Goal: Task Accomplishment & Management: Manage account settings

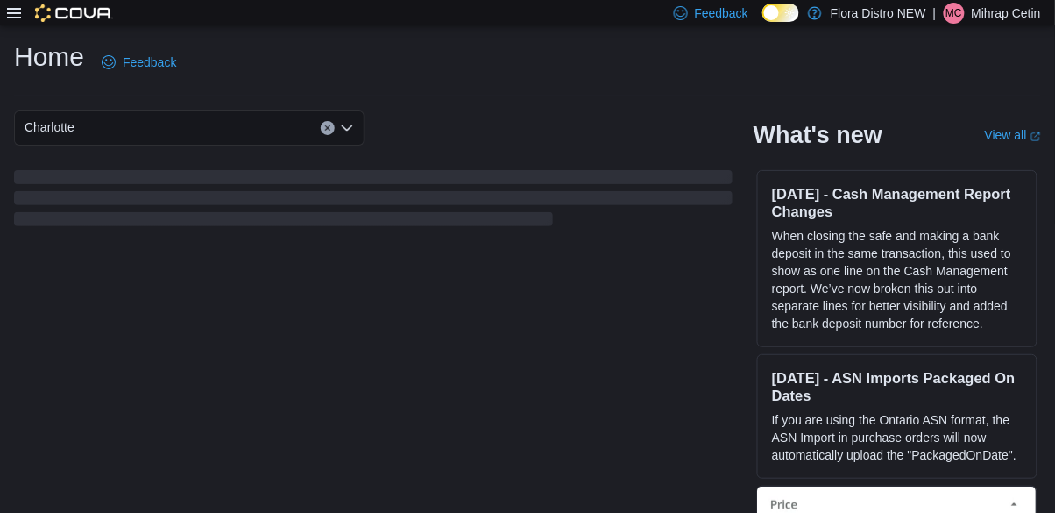
click at [14, 18] on icon at bounding box center [14, 13] width 14 height 14
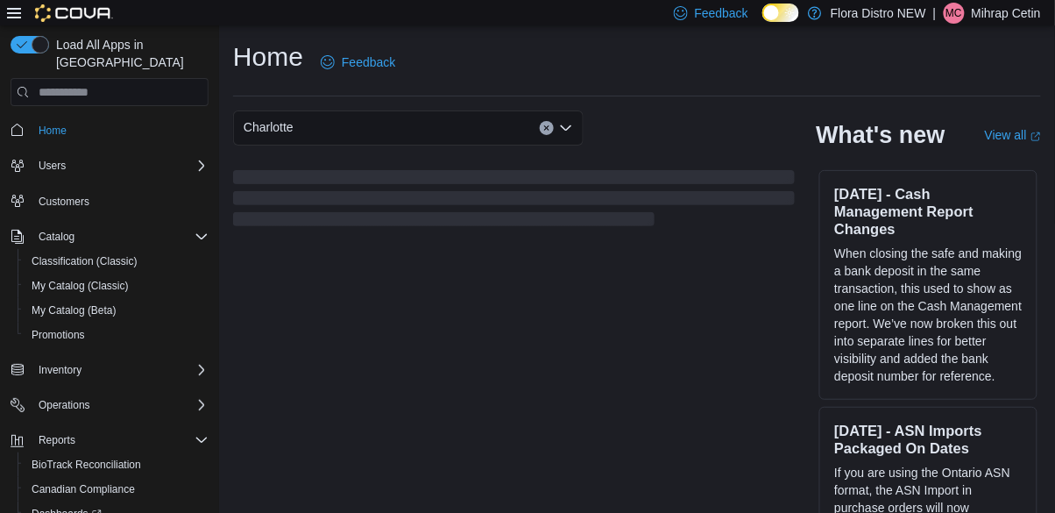
scroll to position [39, 0]
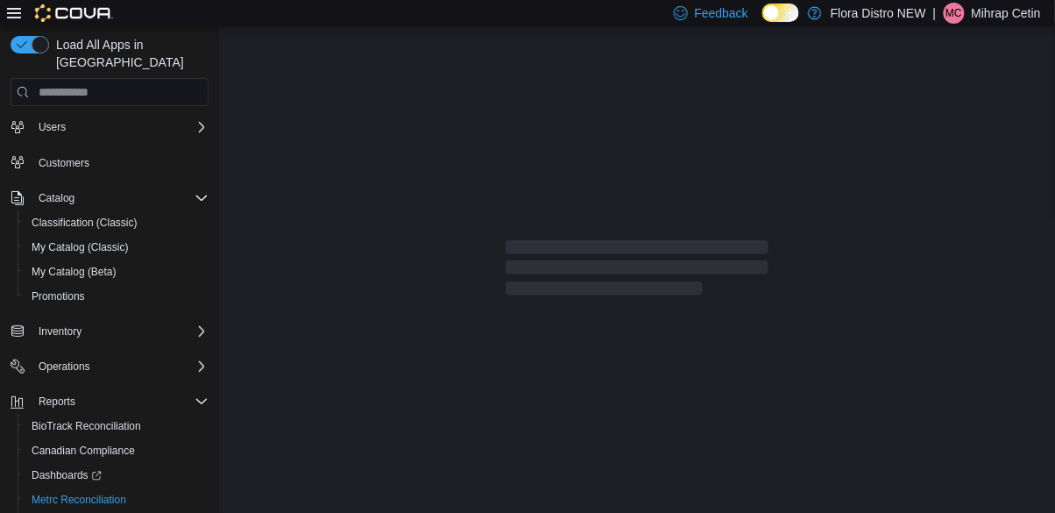
scroll to position [39, 0]
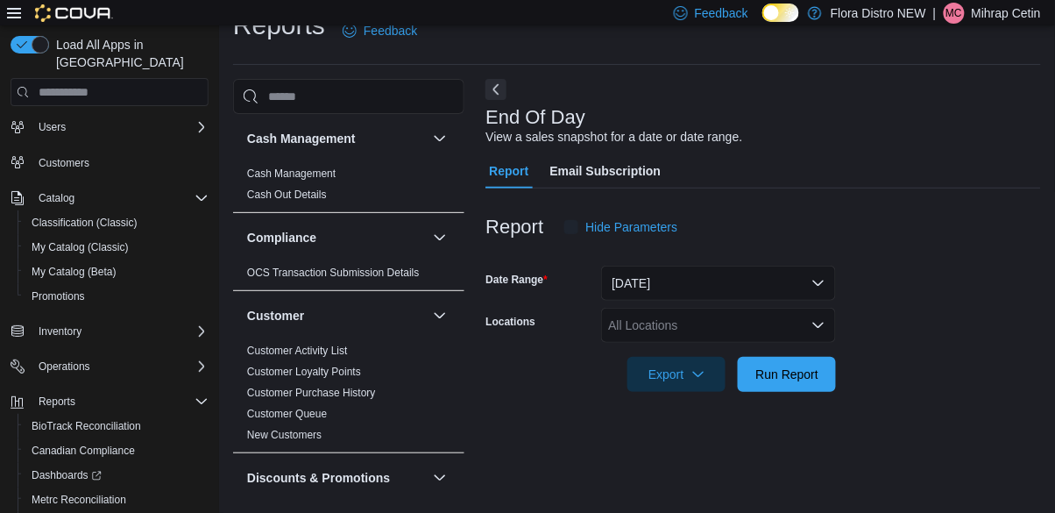
scroll to position [40, 0]
click at [710, 308] on div "All Locations" at bounding box center [718, 325] width 235 height 35
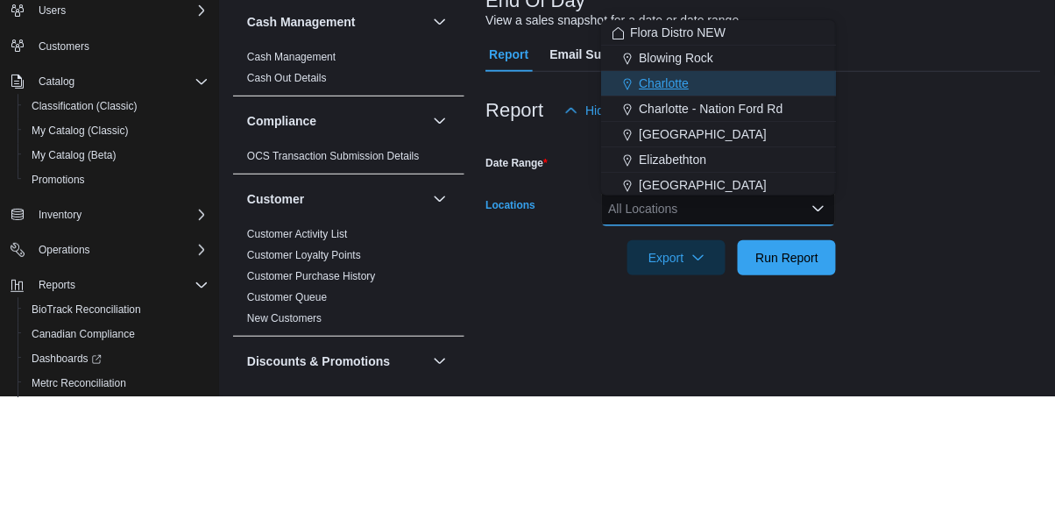
click at [675, 195] on span "Charlotte" at bounding box center [664, 200] width 50 height 18
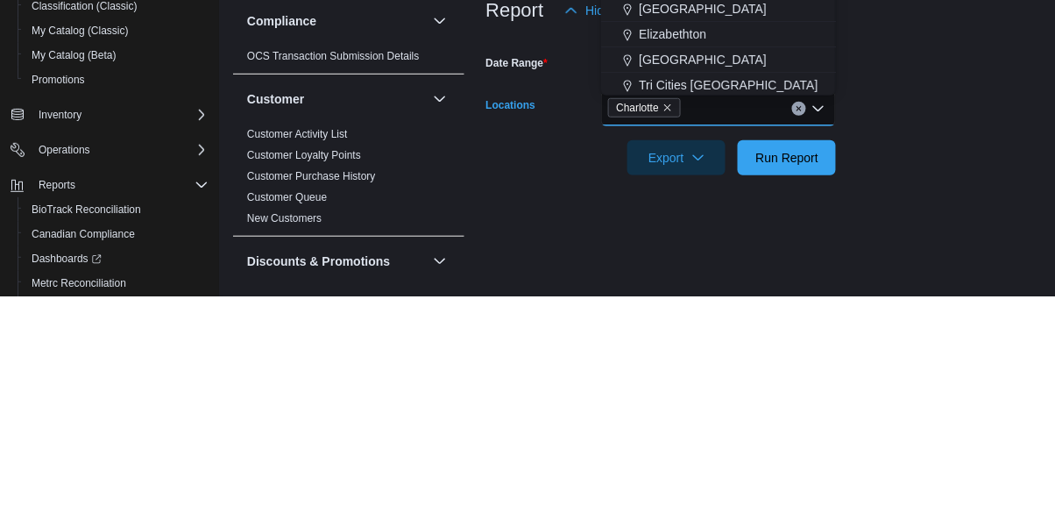
click at [977, 360] on form "Date Range [DATE] Locations [GEOGRAPHIC_DATA] Combo box. Selected. [GEOGRAPHIC_…" at bounding box center [763, 317] width 556 height 147
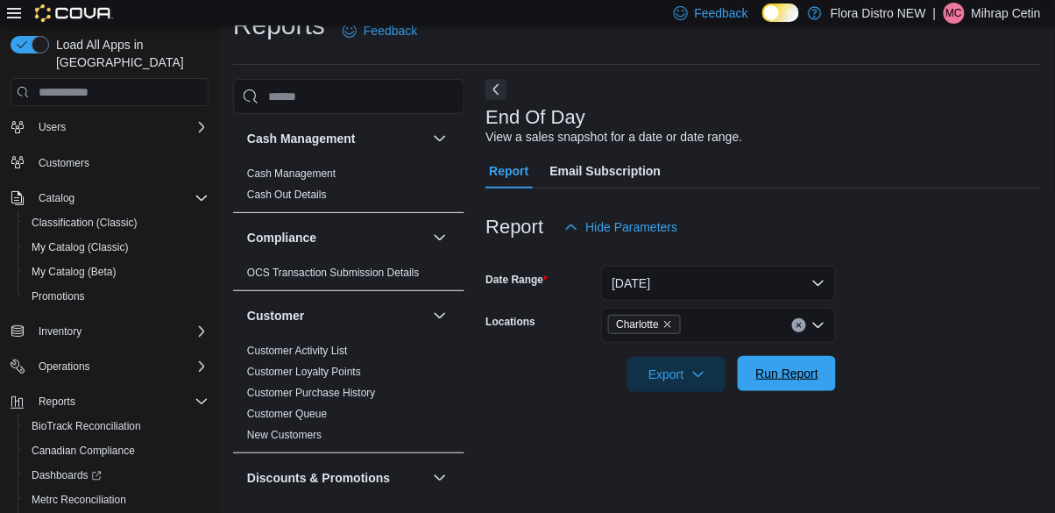
click at [778, 386] on span "Run Report" at bounding box center [786, 373] width 77 height 35
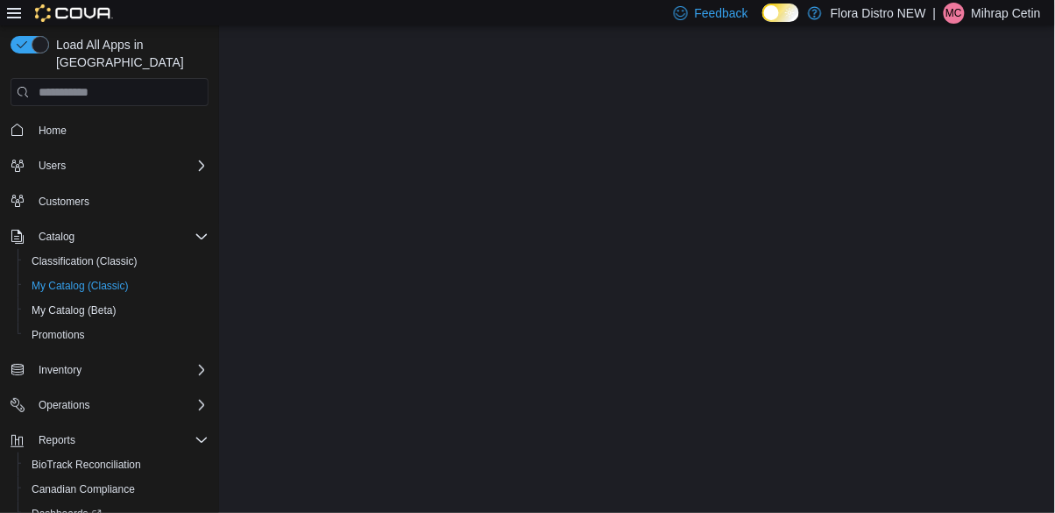
scroll to position [39, 0]
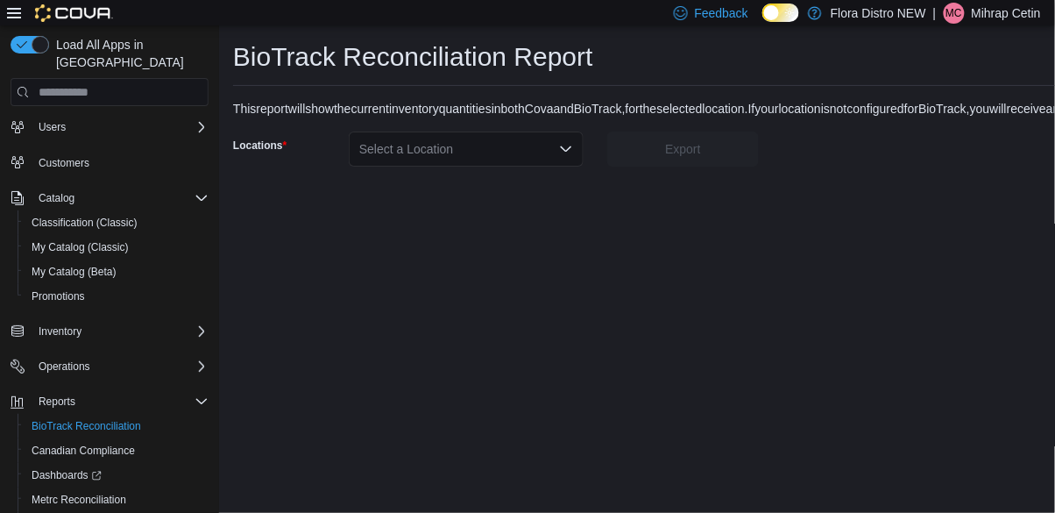
scroll to position [39, 0]
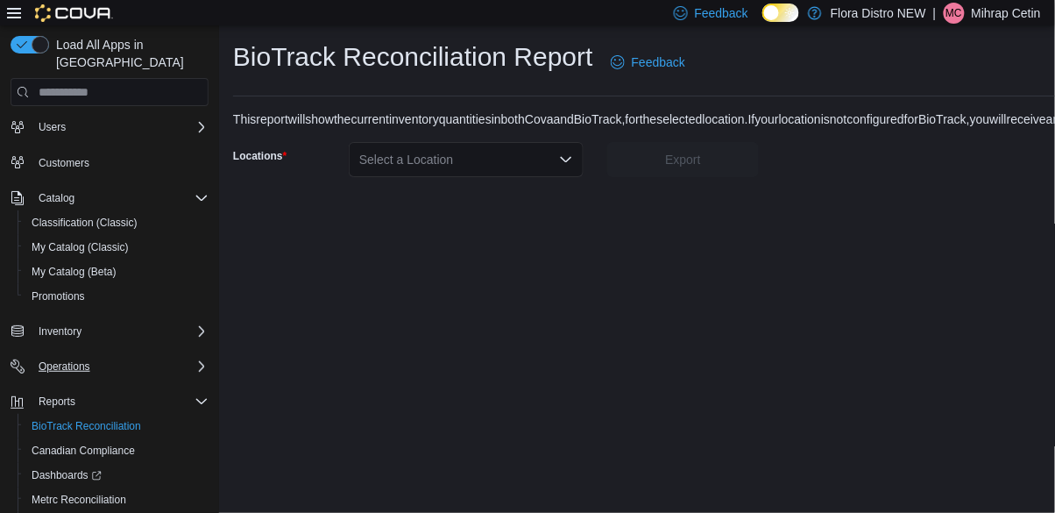
click at [138, 356] on div "Operations" at bounding box center [120, 366] width 177 height 21
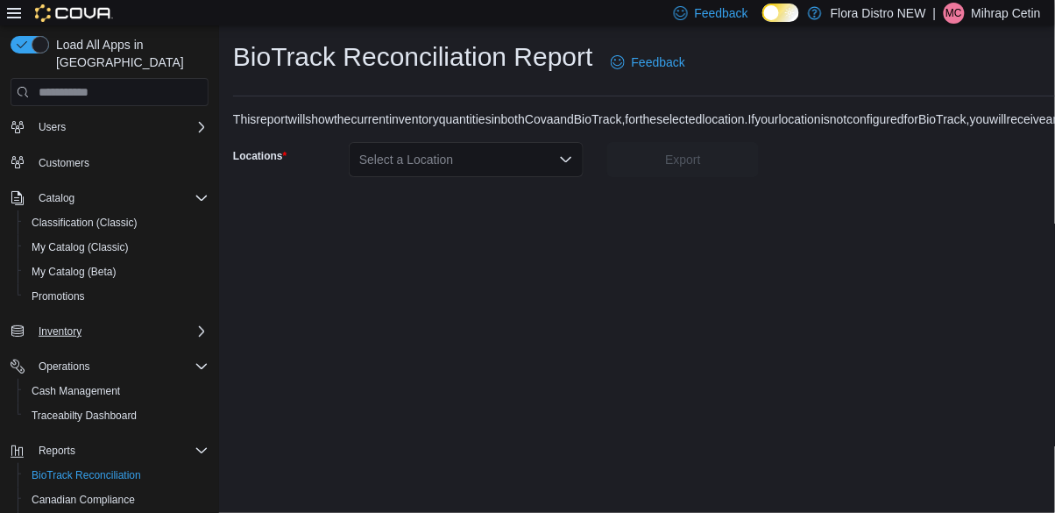
click at [145, 321] on div "Inventory" at bounding box center [120, 331] width 177 height 21
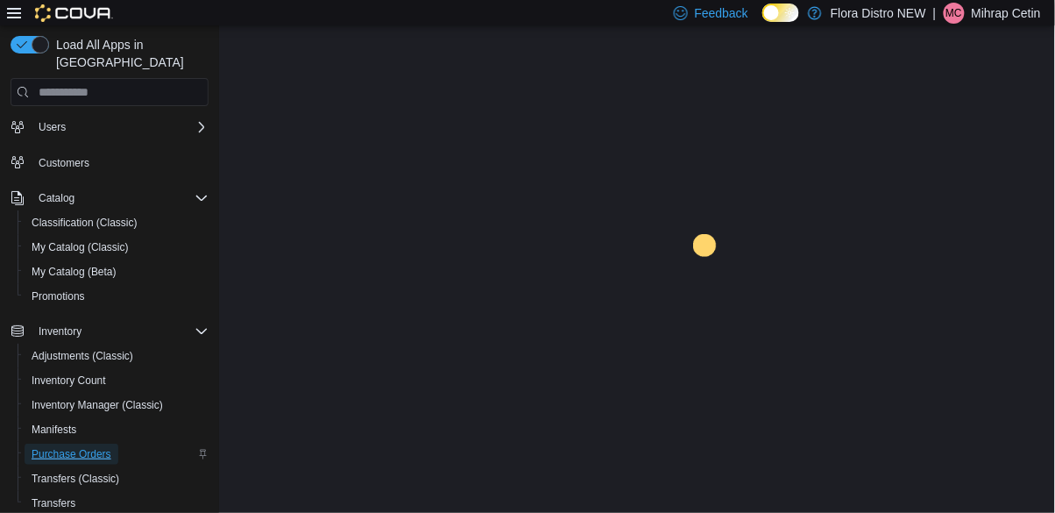
click at [96, 447] on span "Purchase Orders" at bounding box center [72, 454] width 80 height 14
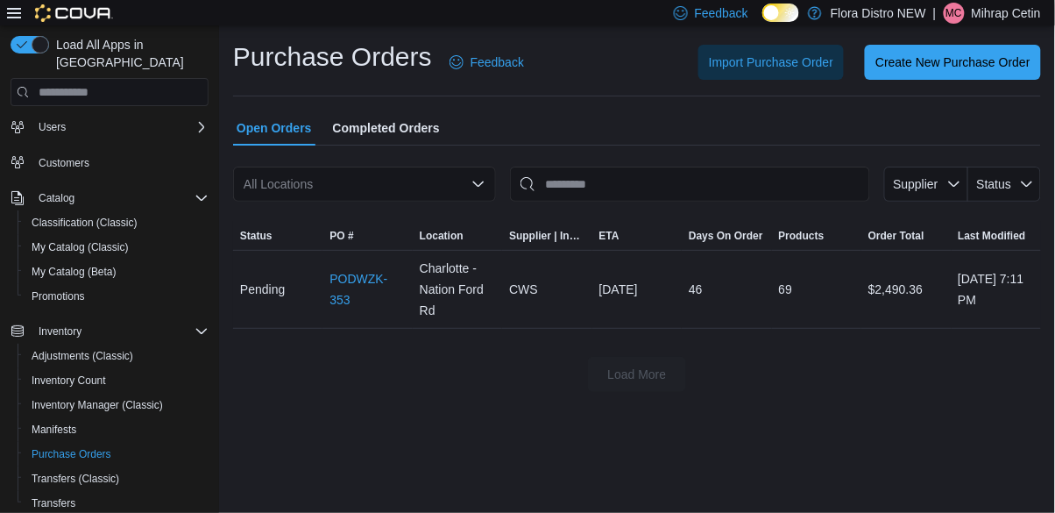
click at [385, 166] on div "All Locations" at bounding box center [364, 183] width 263 height 35
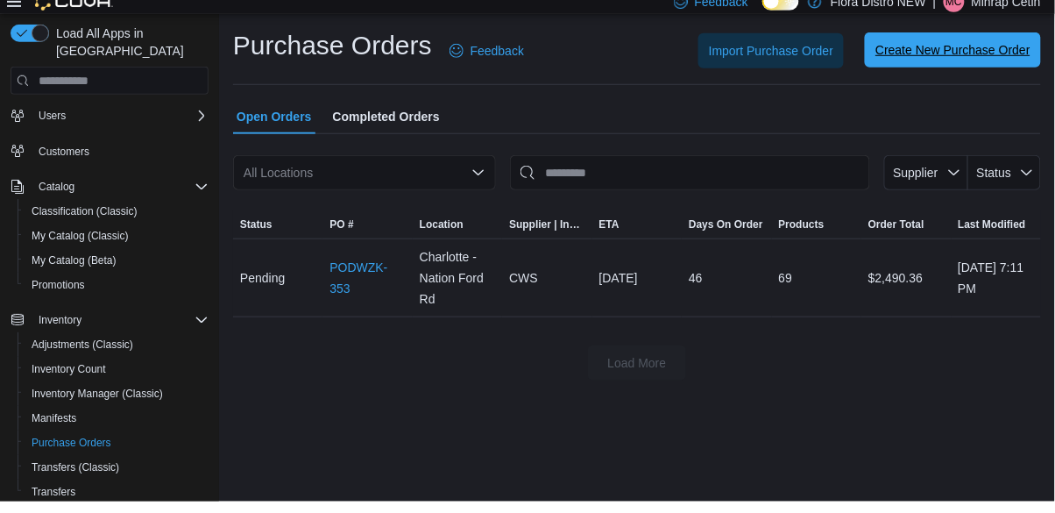
click at [982, 64] on span "Create New Purchase Order" at bounding box center [952, 62] width 155 height 18
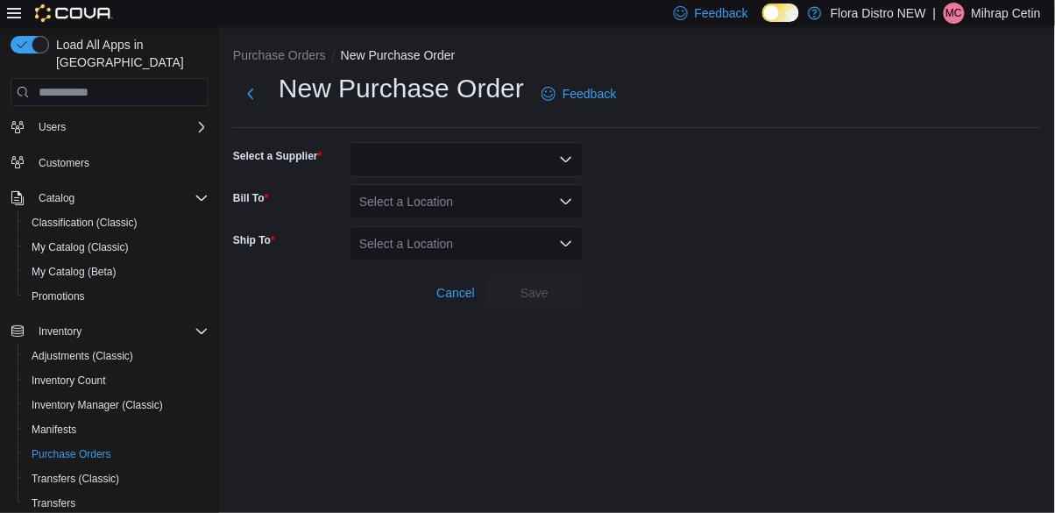
click at [511, 157] on div at bounding box center [466, 159] width 235 height 35
click at [572, 166] on icon "Close list of options" at bounding box center [566, 159] width 14 height 14
click at [572, 166] on icon "Open list of options" at bounding box center [566, 159] width 14 height 14
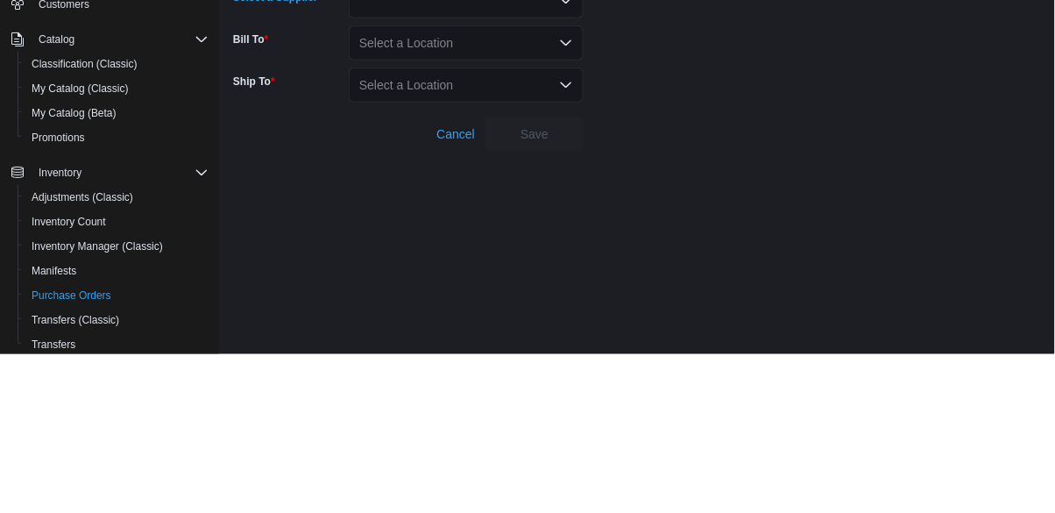
click at [492, 177] on div "Combo box. Selected. Combo box input. Type some text or, to display a list of c…" at bounding box center [466, 159] width 235 height 35
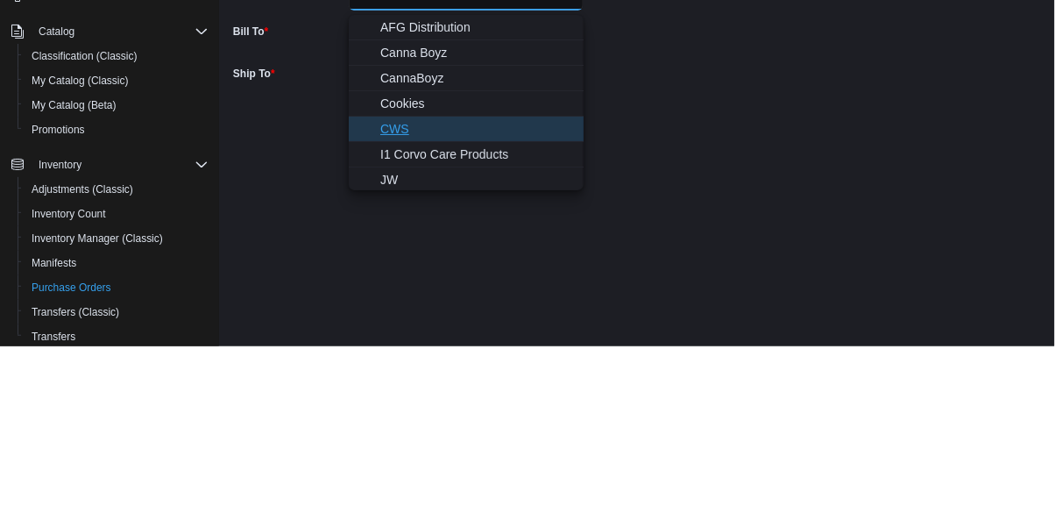
click at [404, 294] on span "CWS" at bounding box center [476, 296] width 193 height 18
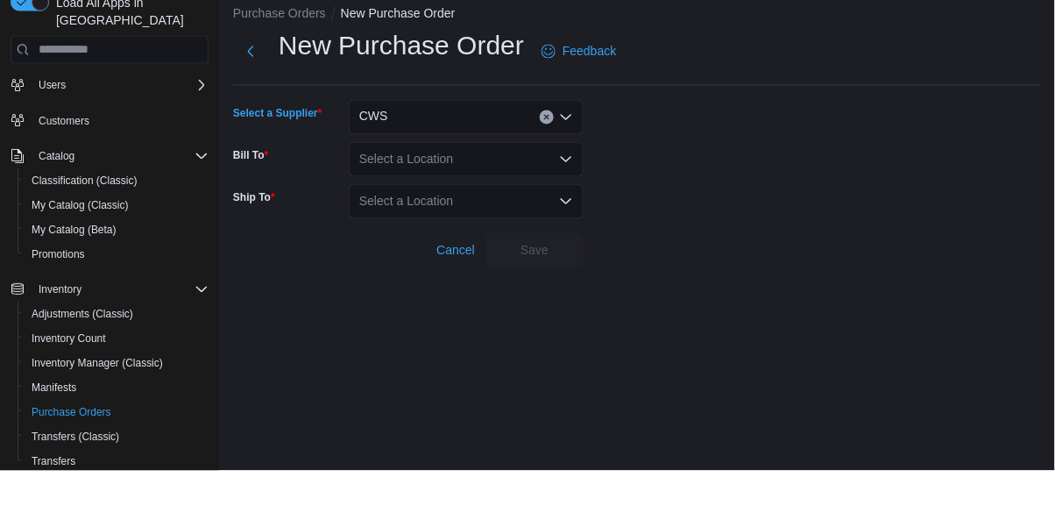
click at [483, 198] on div "Select a Location" at bounding box center [466, 201] width 235 height 35
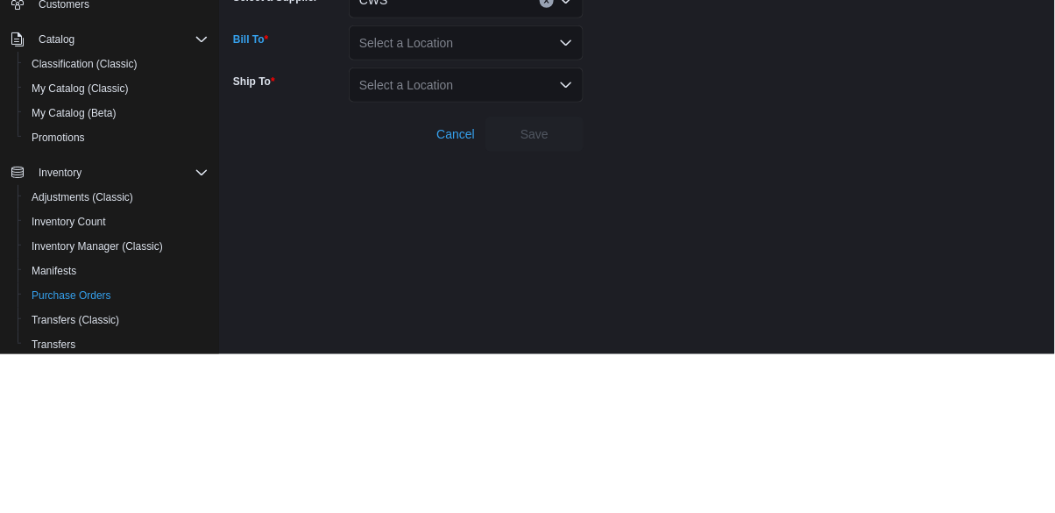
click at [422, 218] on div "Select a Location Combo box. Selected. Combo box input. Select a Location. Type…" at bounding box center [466, 201] width 235 height 35
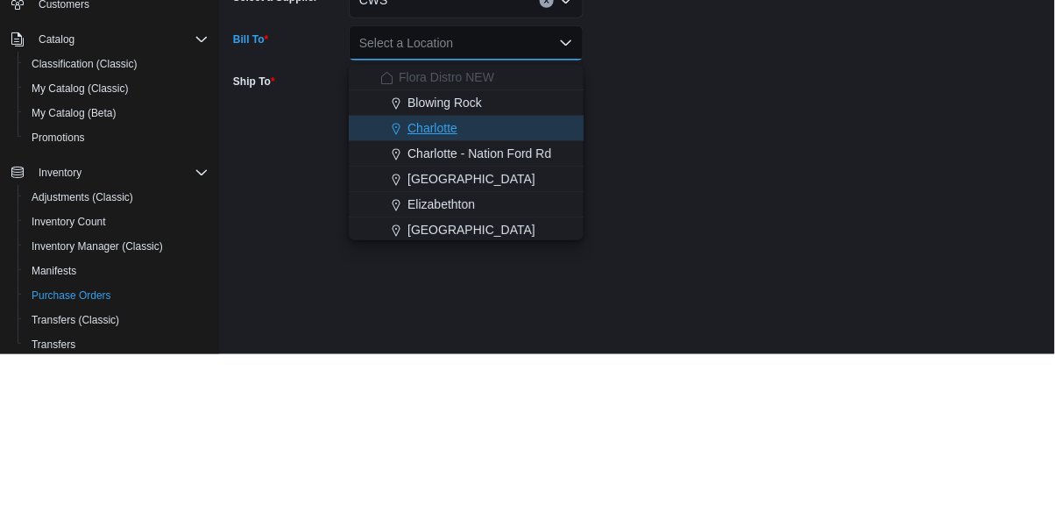
click at [436, 293] on span "Charlotte" at bounding box center [432, 287] width 50 height 18
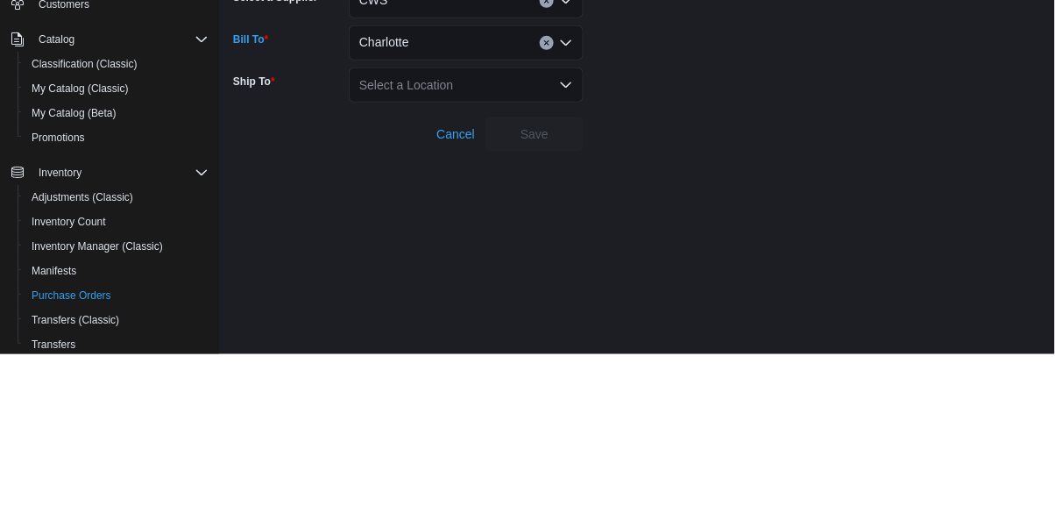
click at [443, 245] on div "Select a Location" at bounding box center [466, 243] width 235 height 35
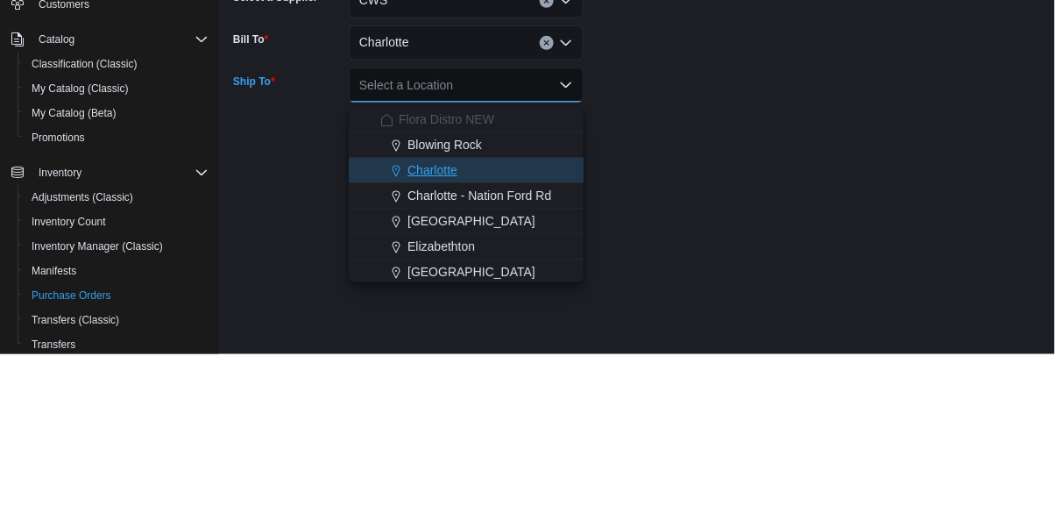
click at [441, 337] on button "Charlotte" at bounding box center [466, 328] width 235 height 25
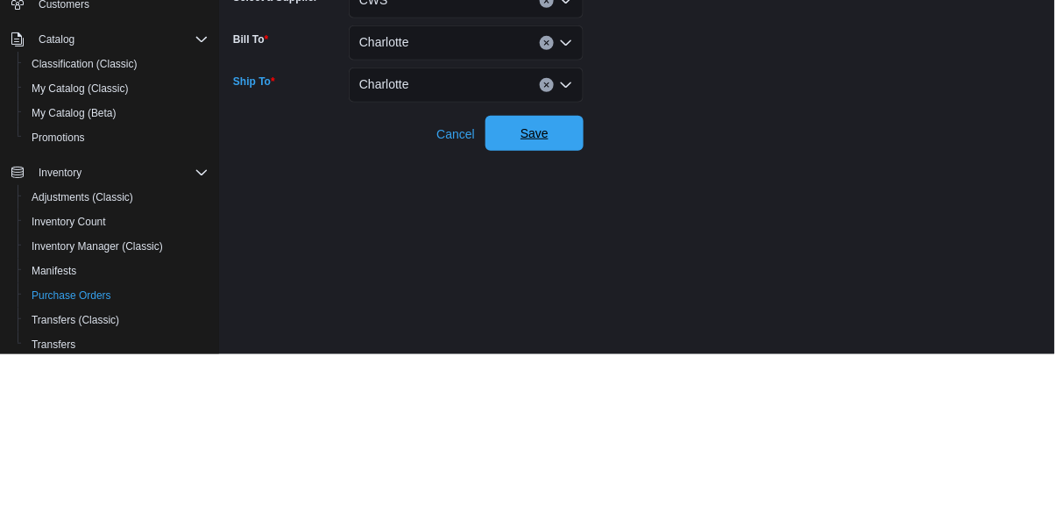
click at [556, 294] on span "Save" at bounding box center [534, 291] width 77 height 35
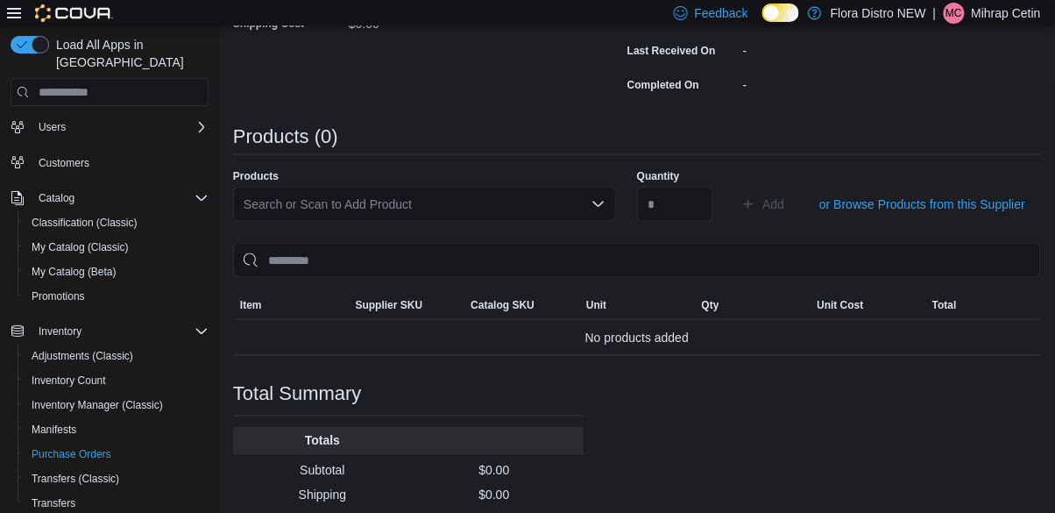
click at [873, 410] on div "Purchase Order: PODWZK-386 Feedback Purchase Order Details Edit Status Pending …" at bounding box center [637, 188] width 808 height 810
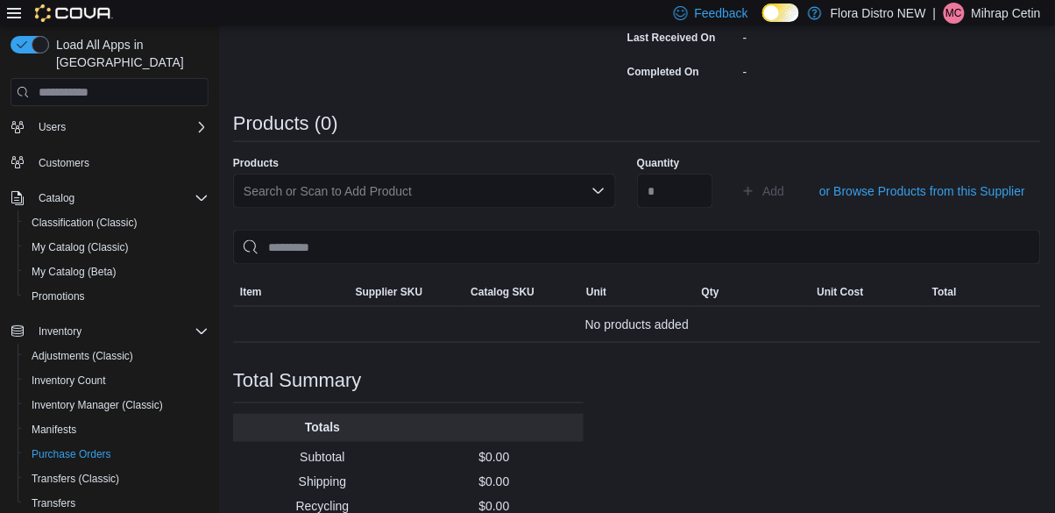
click at [487, 197] on div "Search or Scan to Add Product" at bounding box center [424, 190] width 383 height 35
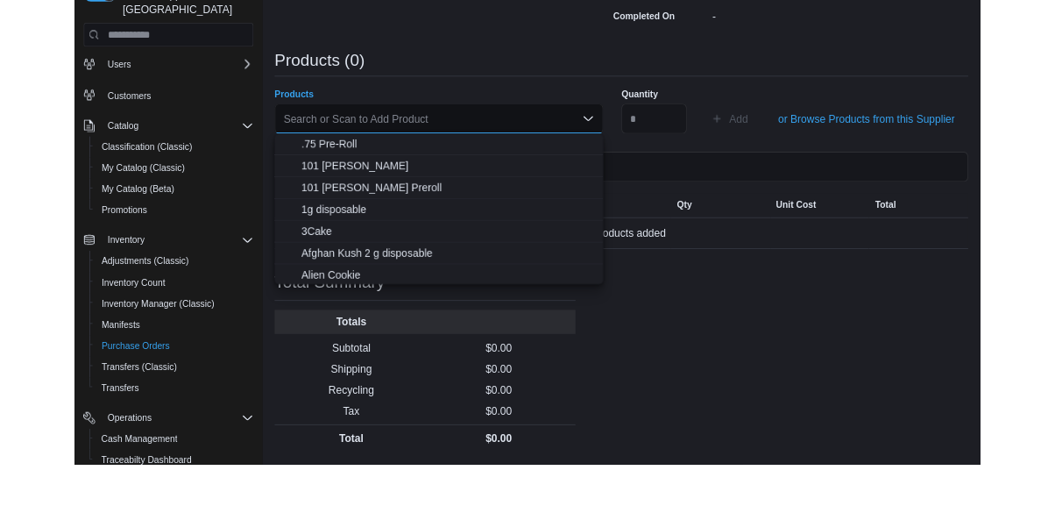
scroll to position [398, 0]
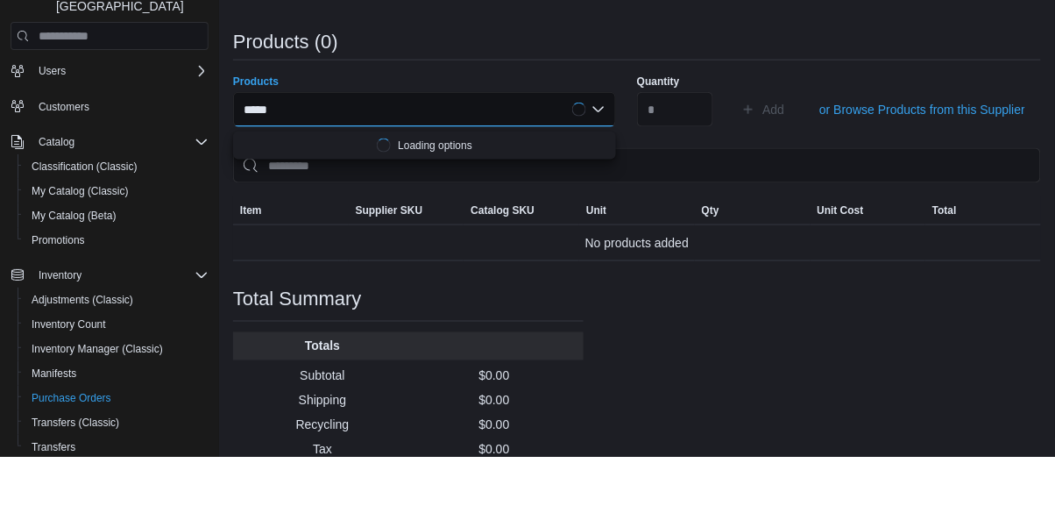
type input "******"
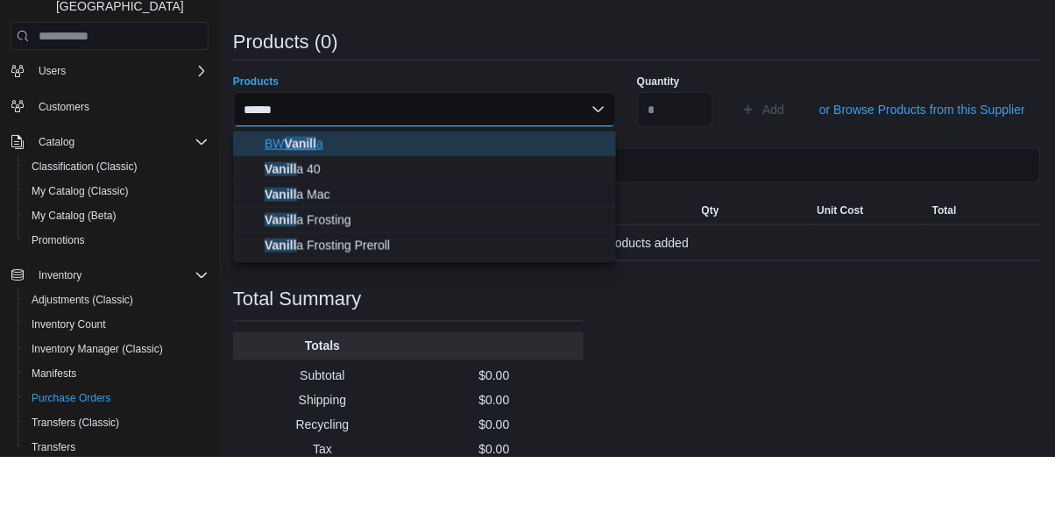
click at [304, 203] on span "[PERSON_NAME] a" at bounding box center [435, 200] width 341 height 18
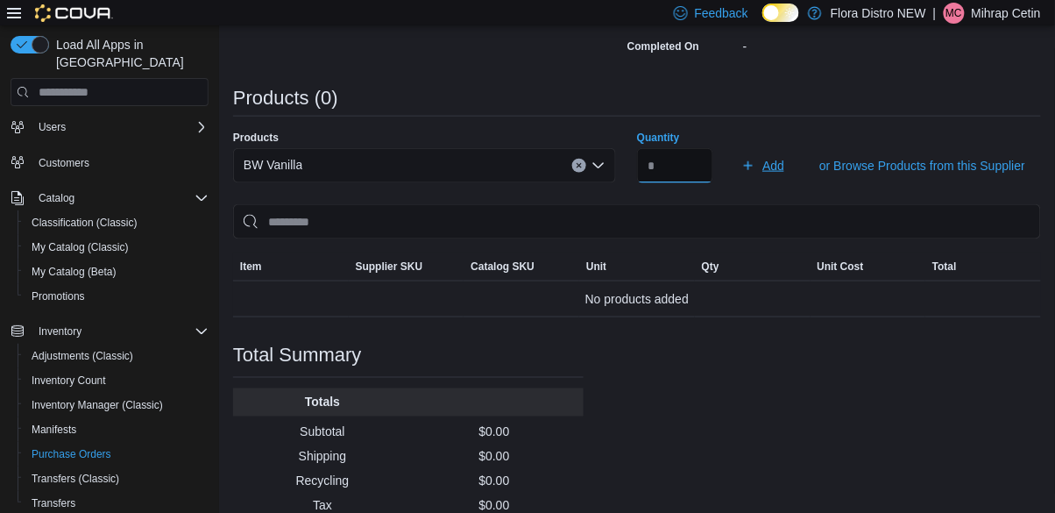
type input "*"
click at [781, 159] on span "Add" at bounding box center [762, 165] width 43 height 35
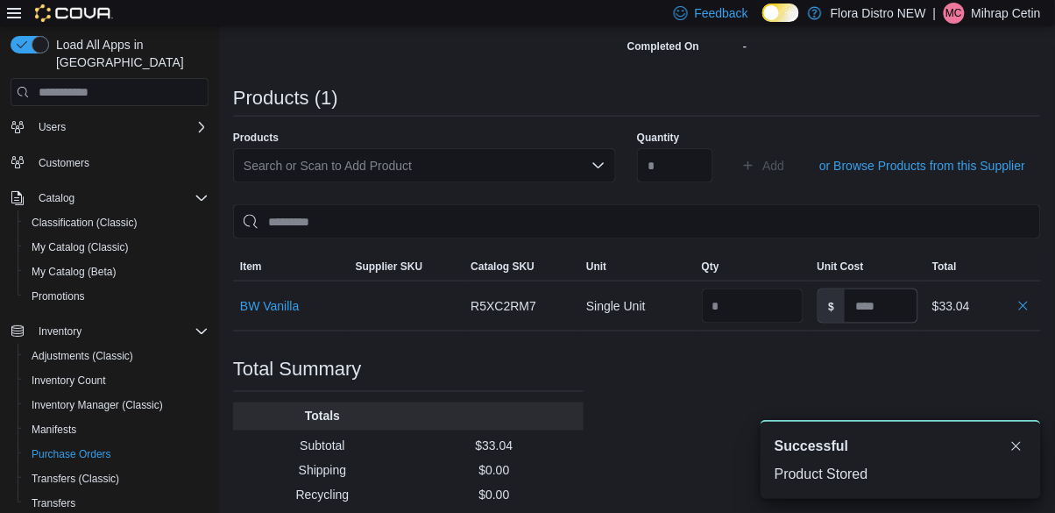
scroll to position [0, 0]
click at [484, 182] on div "Search or Scan to Add Product" at bounding box center [424, 165] width 383 height 35
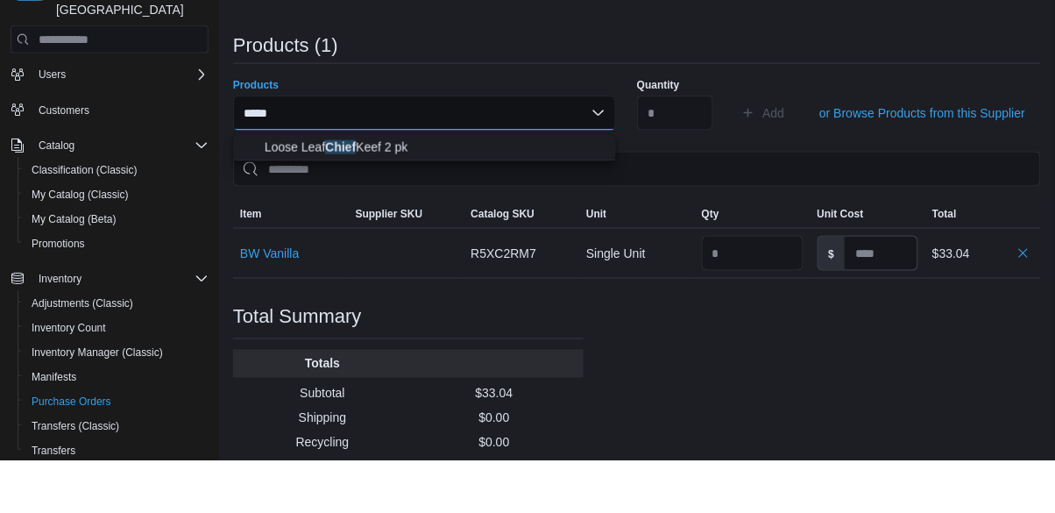
scroll to position [398, 0]
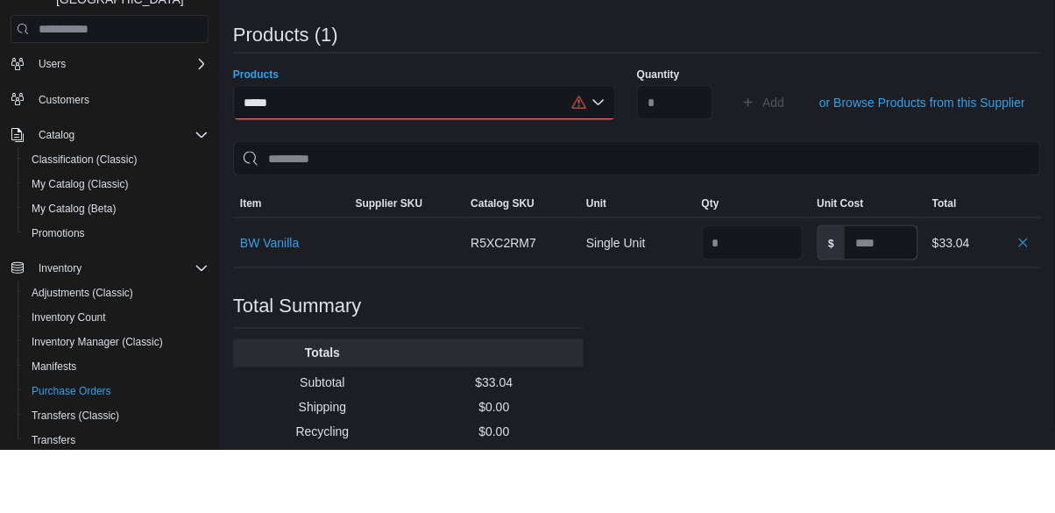
type input "*****"
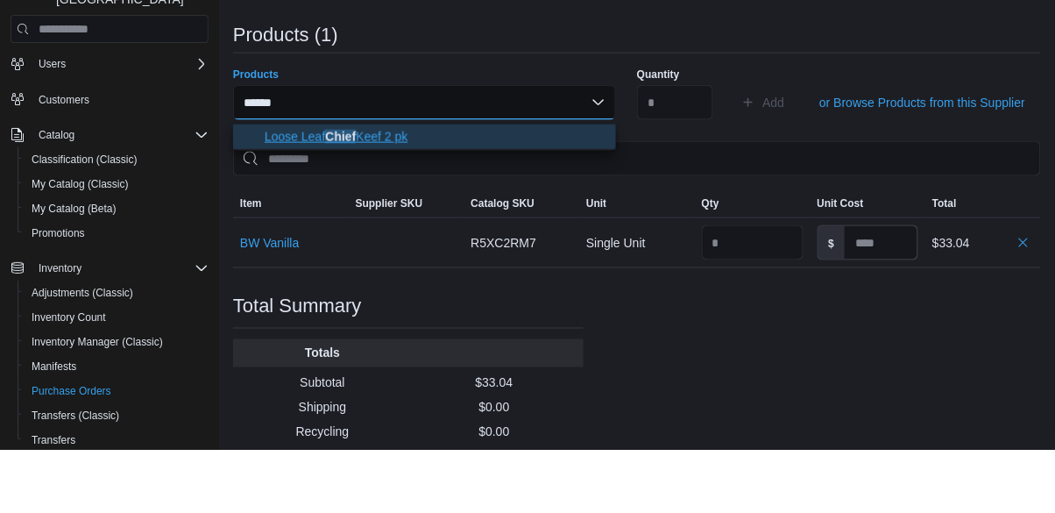
click at [385, 199] on span "Loose Leaf Chief Keef 2 pk" at bounding box center [435, 200] width 341 height 18
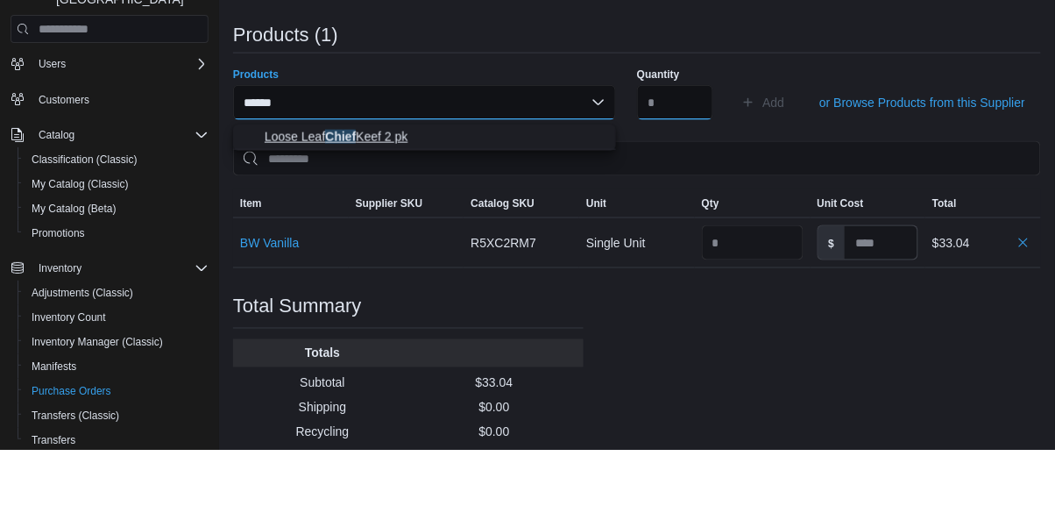
scroll to position [398, 0]
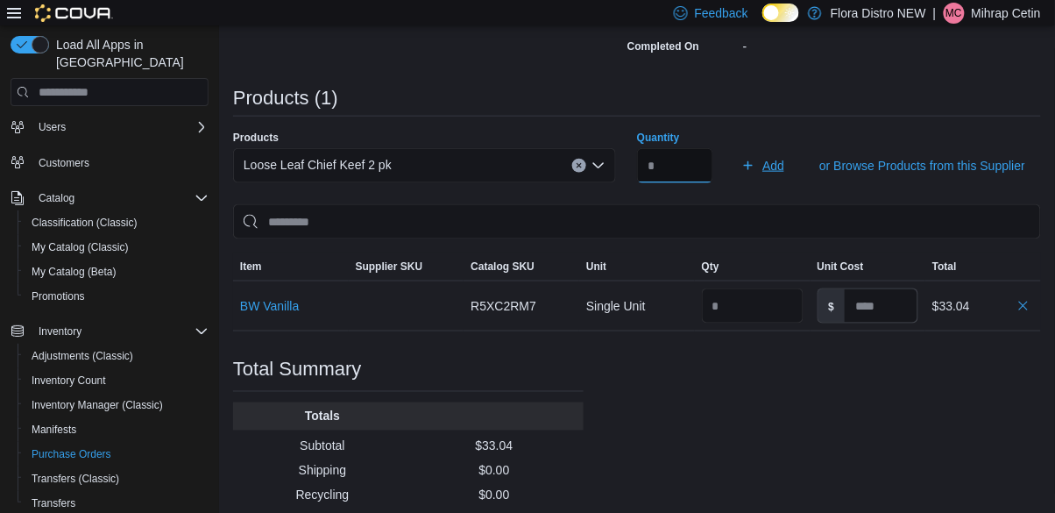
type input "**"
click at [780, 168] on span "Add" at bounding box center [773, 166] width 22 height 18
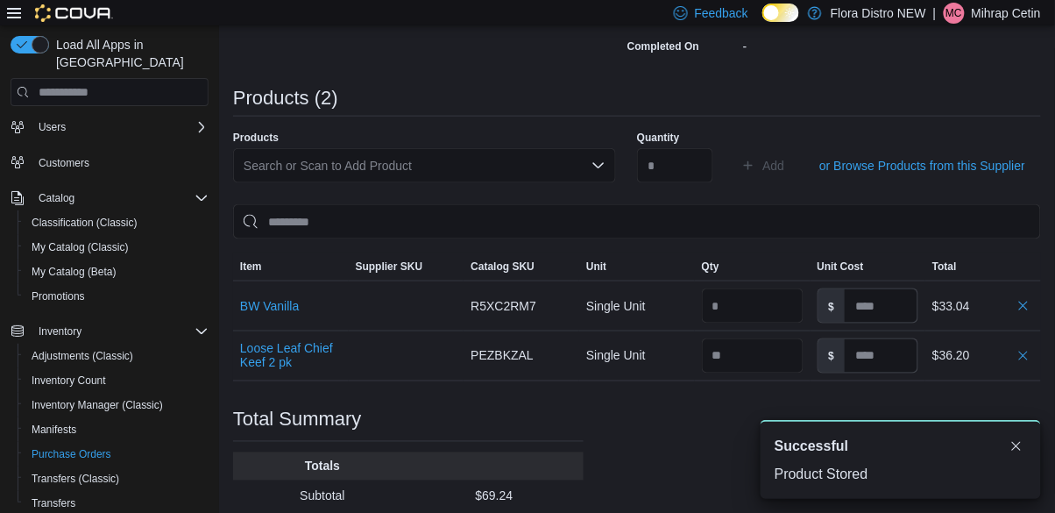
scroll to position [0, 0]
click at [498, 171] on div "Search or Scan to Add Product" at bounding box center [424, 165] width 383 height 35
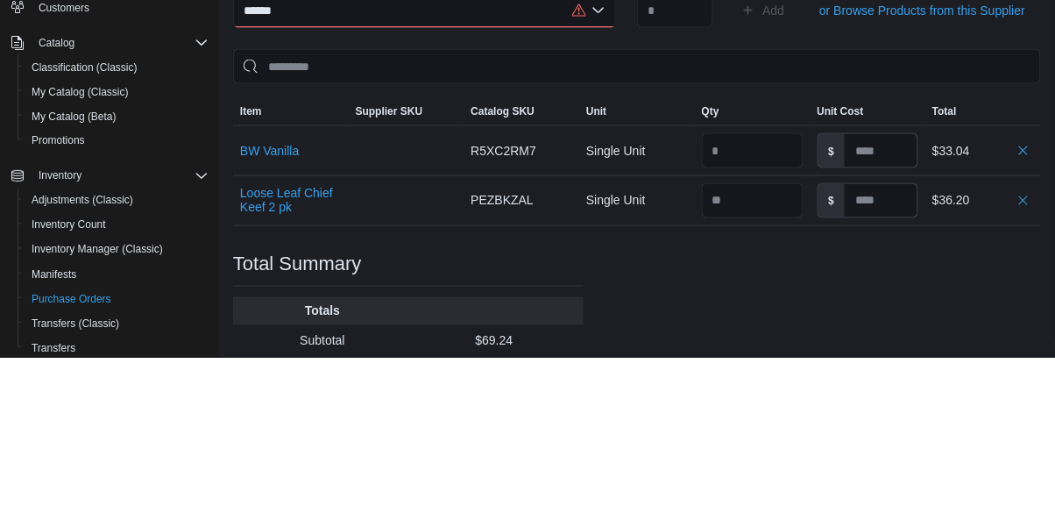
scroll to position [398, 0]
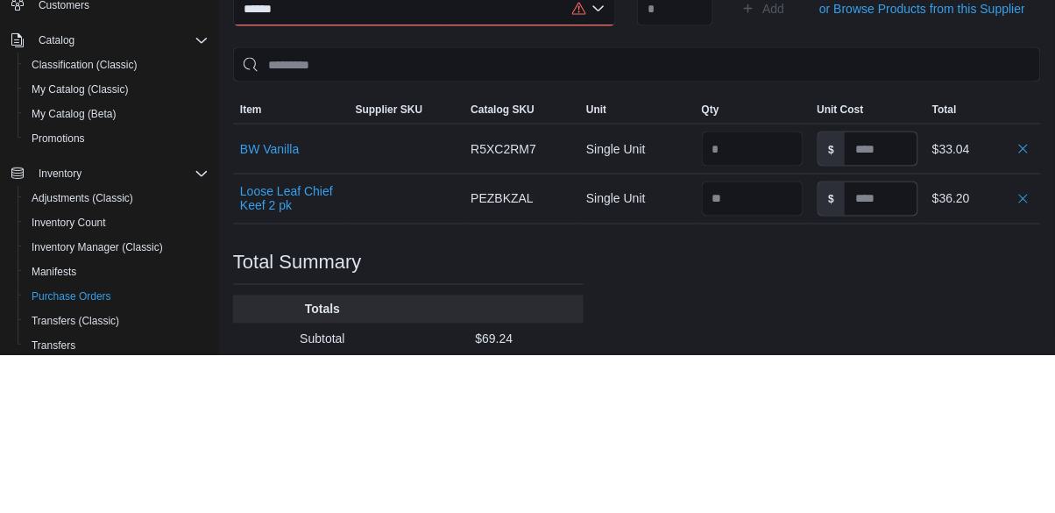
type input "*****"
click at [487, 172] on div "***** Combo box. Selected. Honey . Selected. Combo box input. Search or Scan to…" at bounding box center [424, 165] width 383 height 35
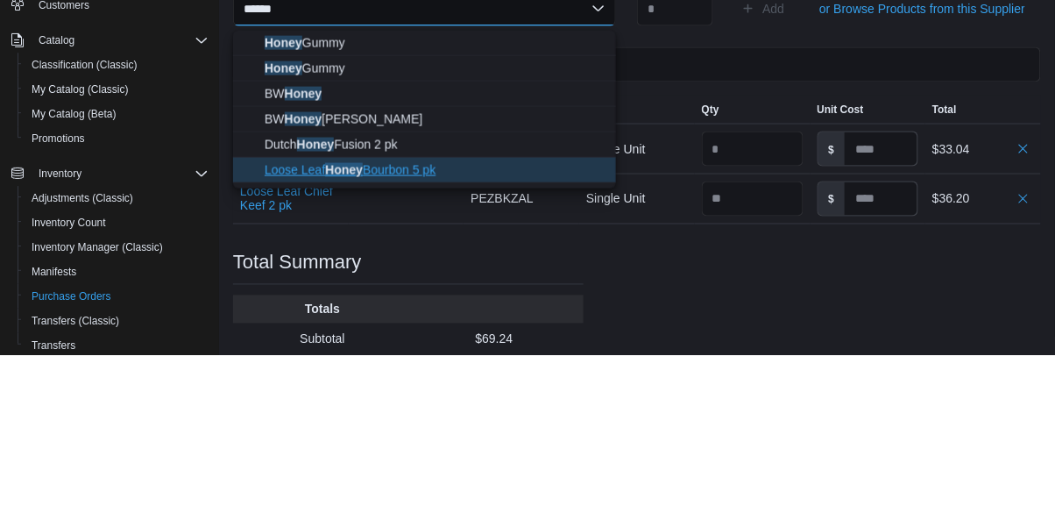
click at [428, 333] on span "Loose Leaf Honey Bourbon 5 pk" at bounding box center [435, 327] width 341 height 18
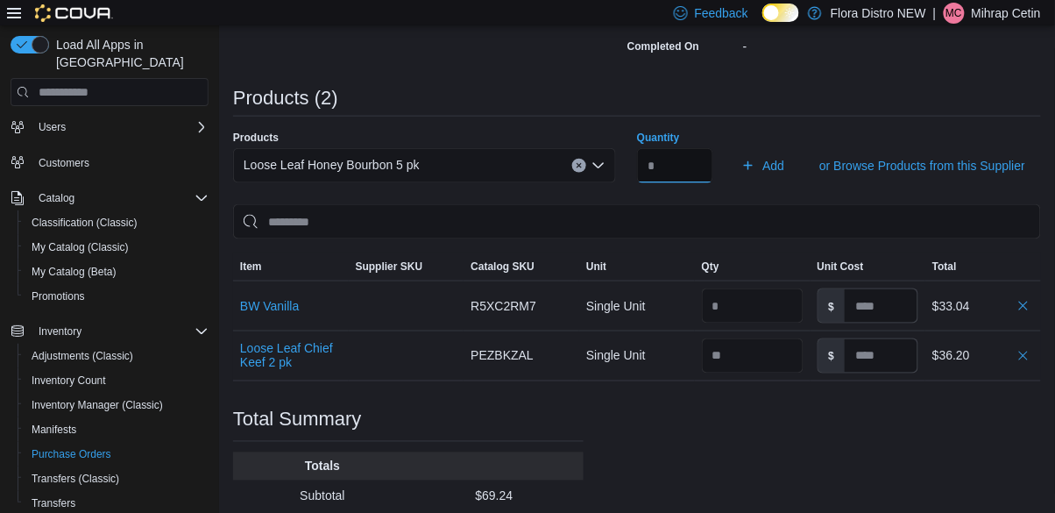
type input "*"
click at [734, 148] on button "Add" at bounding box center [762, 165] width 57 height 35
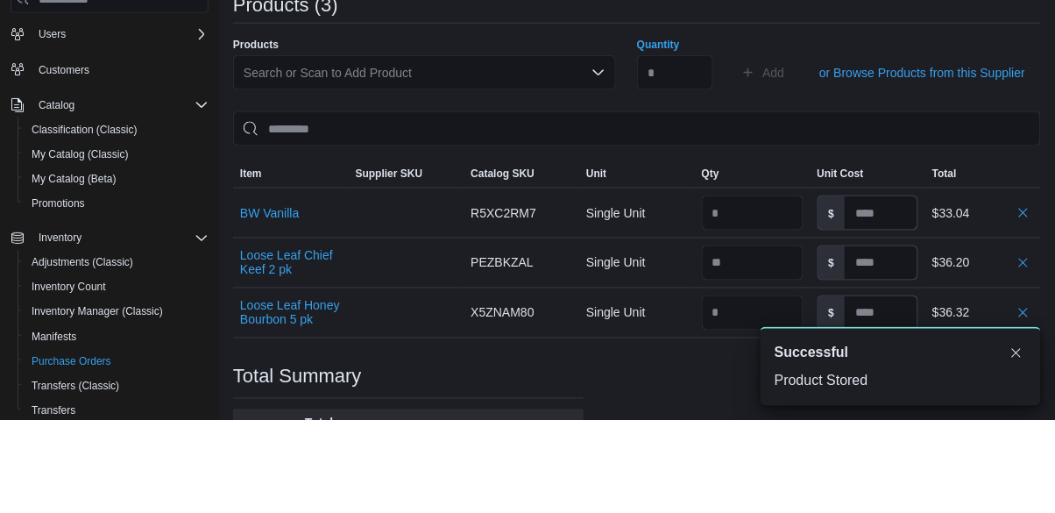
click at [534, 167] on div "Search or Scan to Add Product" at bounding box center [424, 165] width 383 height 35
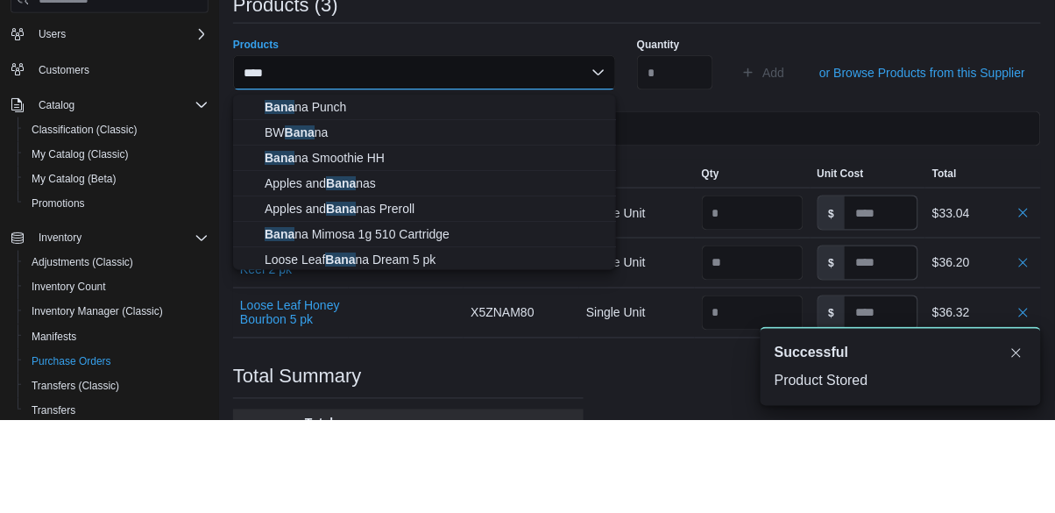
type input "*****"
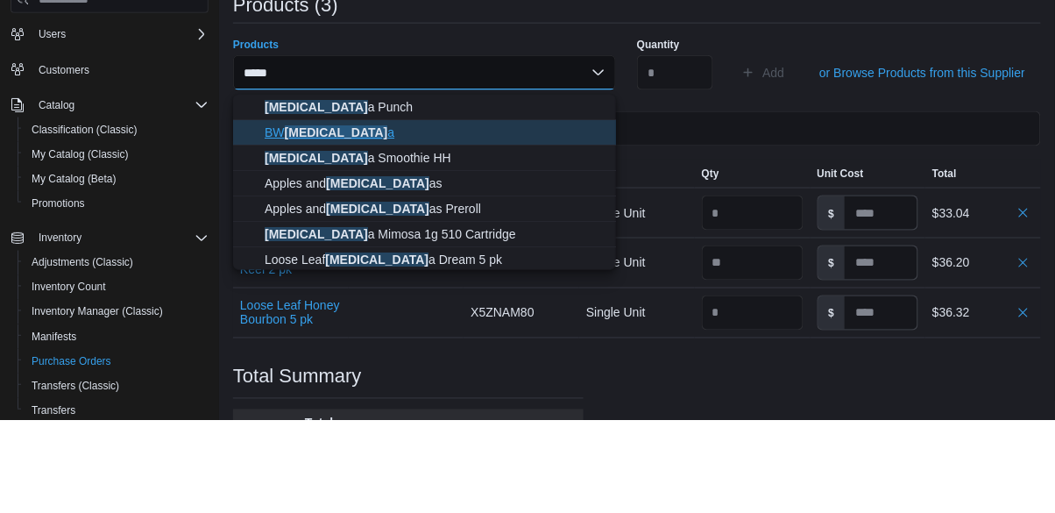
click at [368, 227] on span "[PERSON_NAME][MEDICAL_DATA] a" at bounding box center [435, 225] width 341 height 18
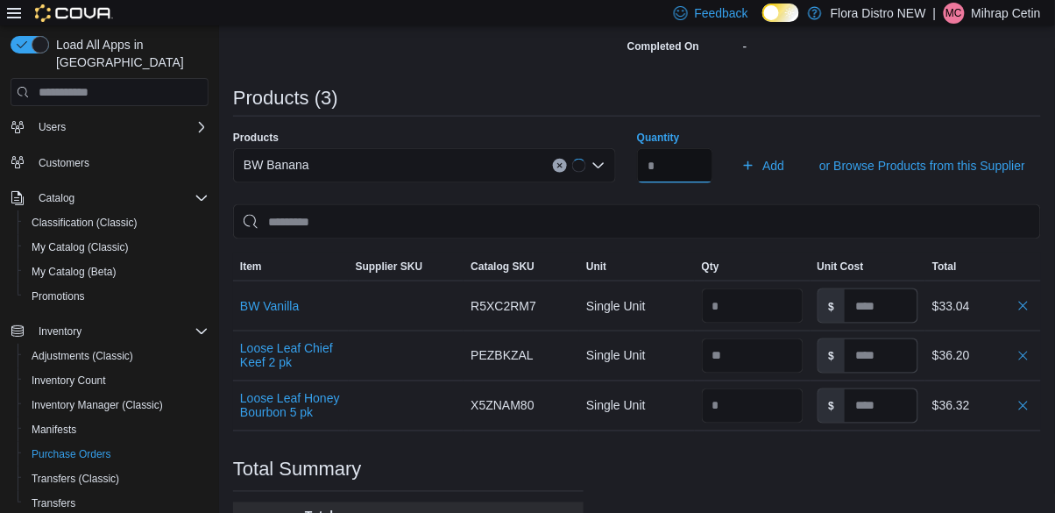
type input "*"
click at [734, 148] on button "Add" at bounding box center [762, 165] width 57 height 35
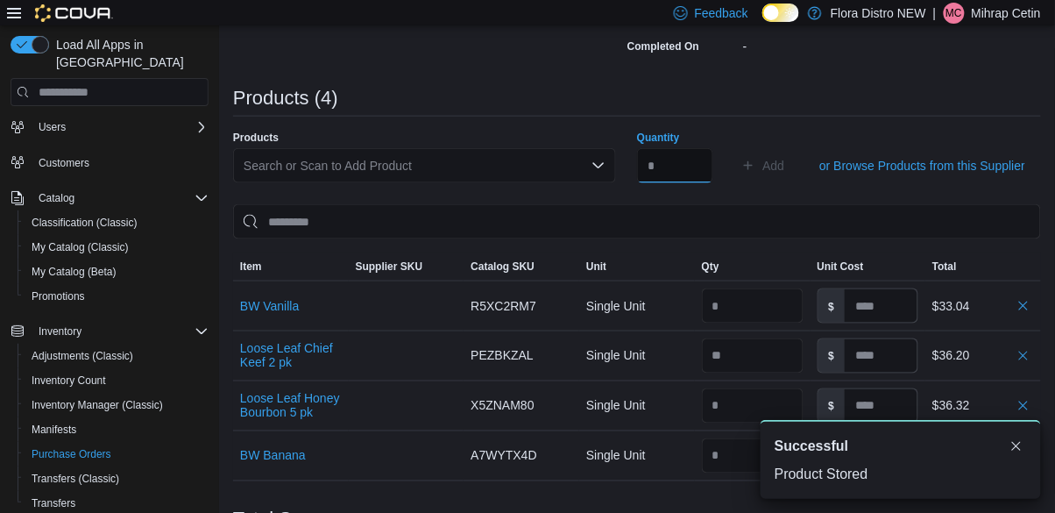
scroll to position [0, 0]
click at [507, 169] on div "Search or Scan to Add Product" at bounding box center [424, 165] width 383 height 35
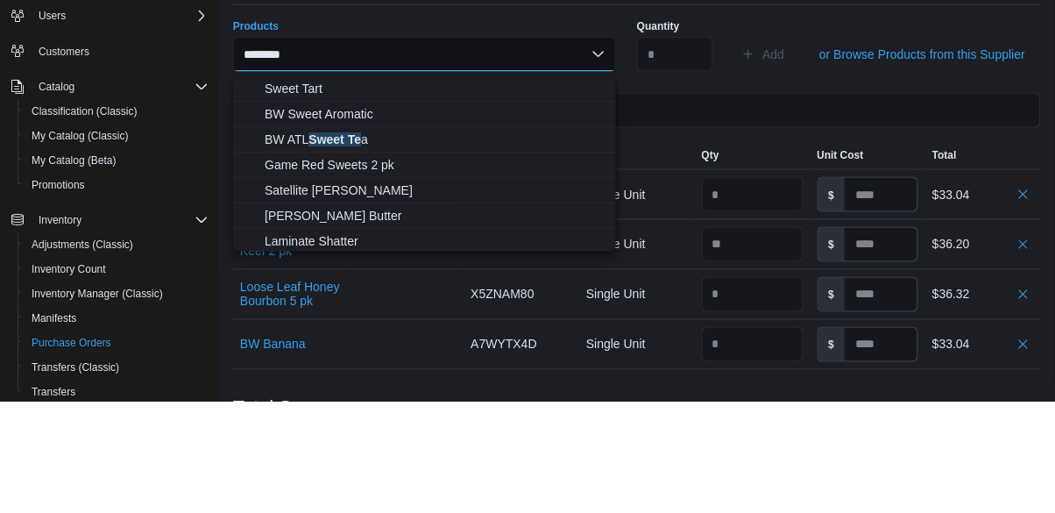
scroll to position [398, 0]
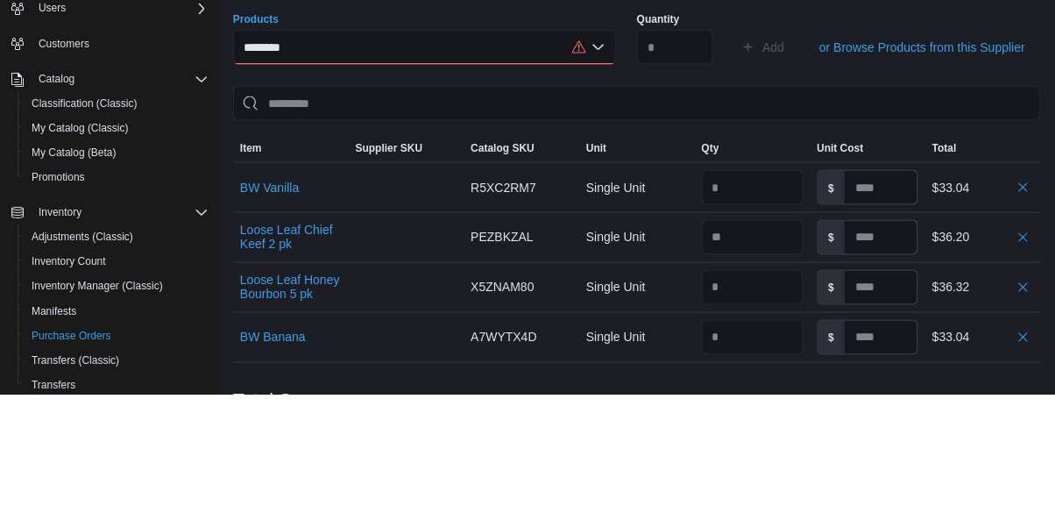
type input "********"
click at [423, 168] on div "******** Combo box. Selected. Sweet te. Selected. Combo box input. Search or Sc…" at bounding box center [424, 165] width 383 height 35
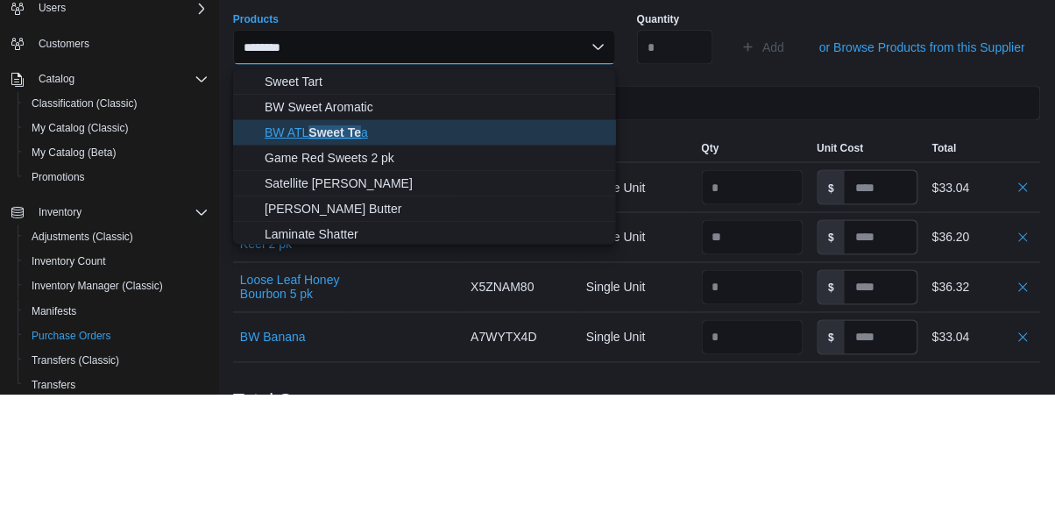
click at [352, 258] on span "BW ATL Sweet Te a" at bounding box center [435, 251] width 341 height 18
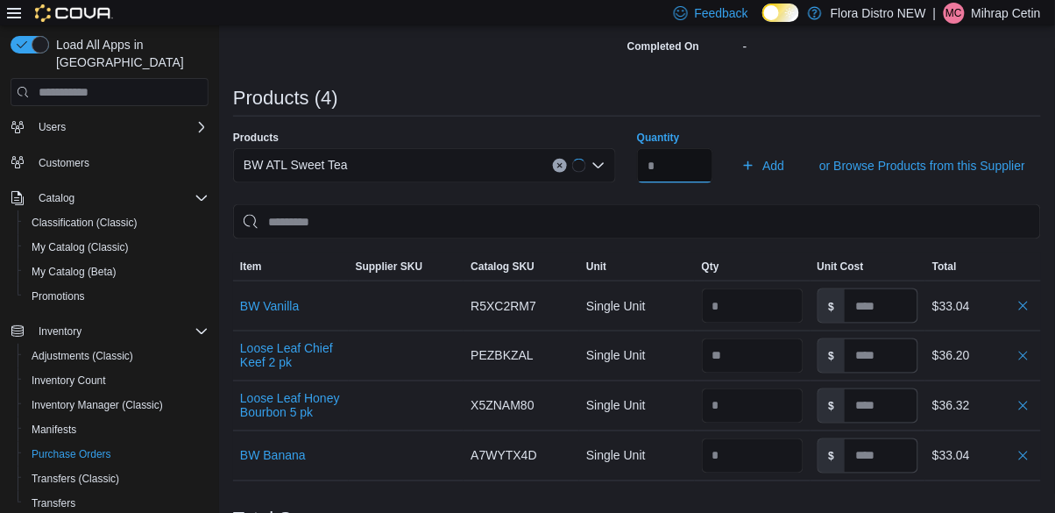
type input "*"
click at [734, 148] on button "Add" at bounding box center [762, 165] width 57 height 35
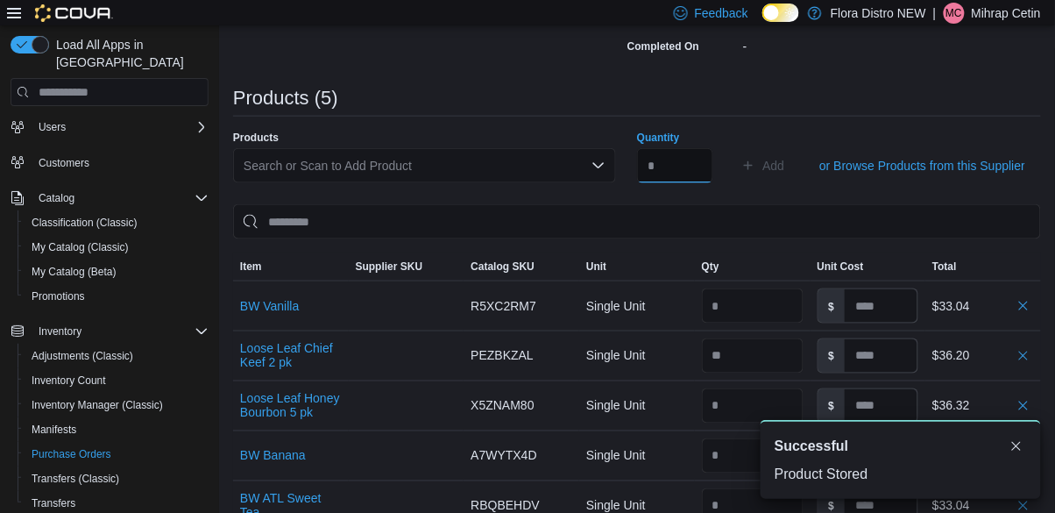
scroll to position [0, 0]
click at [492, 166] on div "Search or Scan to Add Product" at bounding box center [424, 165] width 383 height 35
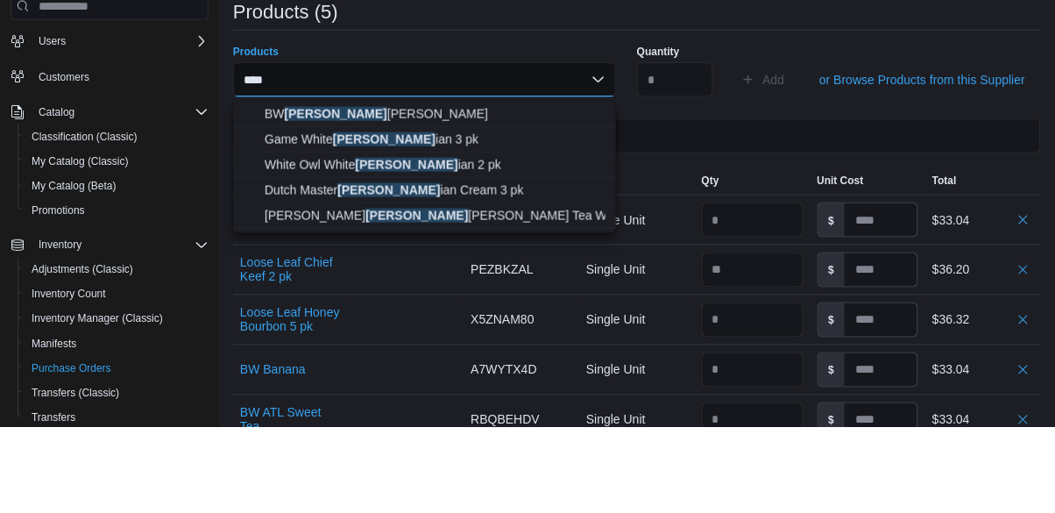
scroll to position [398, 0]
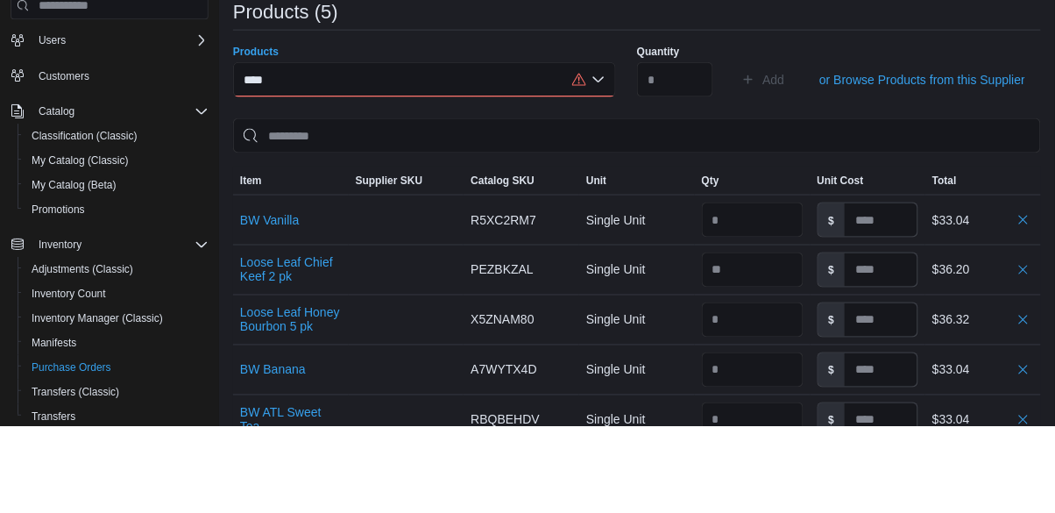
type input "****"
click at [381, 183] on div "**** Combo box. Selected. [PERSON_NAME]. Selected. Combo box input. Search or S…" at bounding box center [424, 165] width 383 height 35
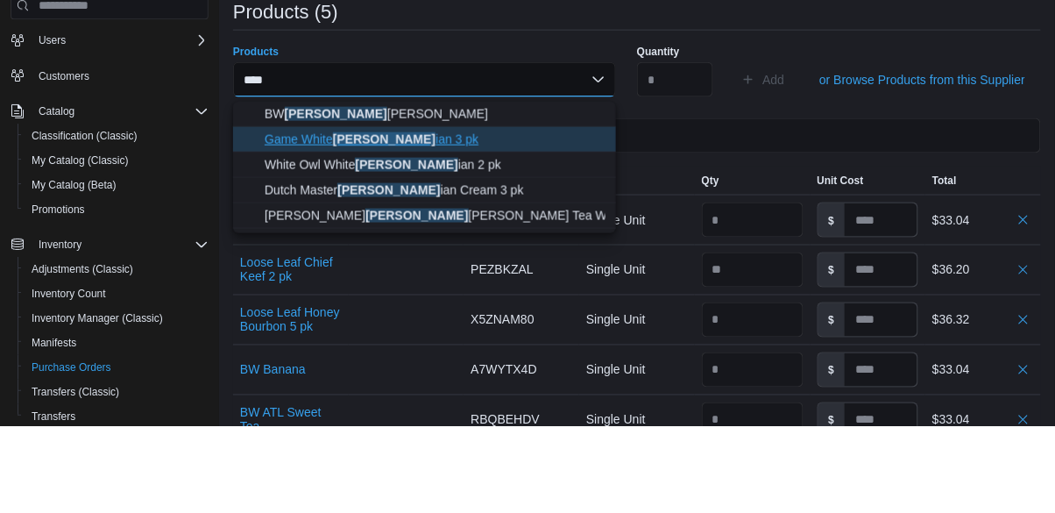
click at [384, 213] on button "Game [PERSON_NAME] [PERSON_NAME] 3 pk" at bounding box center [424, 225] width 383 height 25
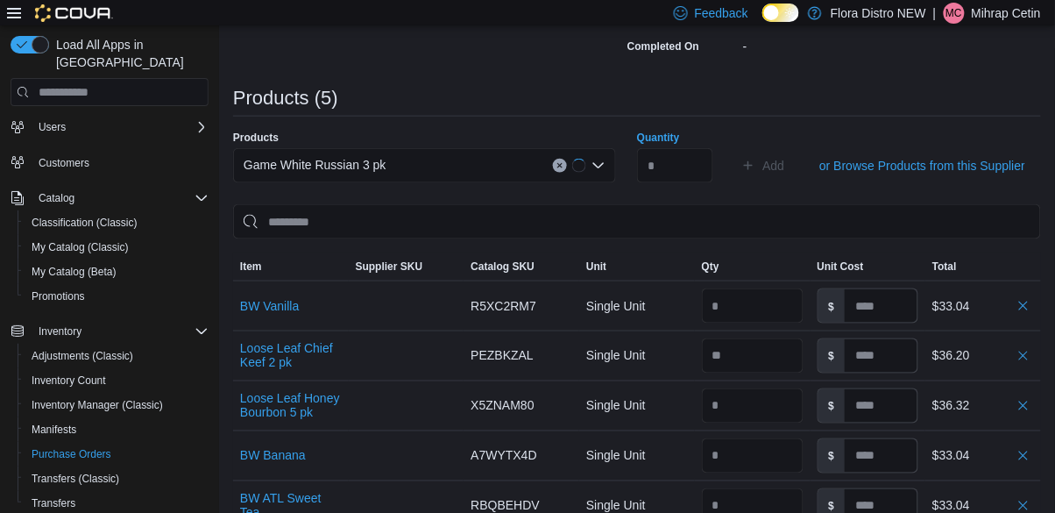
click at [490, 181] on div "Game White Russian 3 pk" at bounding box center [424, 165] width 383 height 35
click at [561, 179] on div "Game White Russian 3 pk Combo box. Selected. Game White Russian 3 pk. Press Bac…" at bounding box center [424, 165] width 383 height 35
click at [576, 170] on div "Game White Russian 3 pk Combo box. Selected. Game White Russian 3 pk. Press Bac…" at bounding box center [424, 165] width 383 height 35
click at [558, 171] on div "Game White Russian 3 pk Combo box. Selected. Game White Russian 3 pk. Press Bac…" at bounding box center [424, 165] width 383 height 35
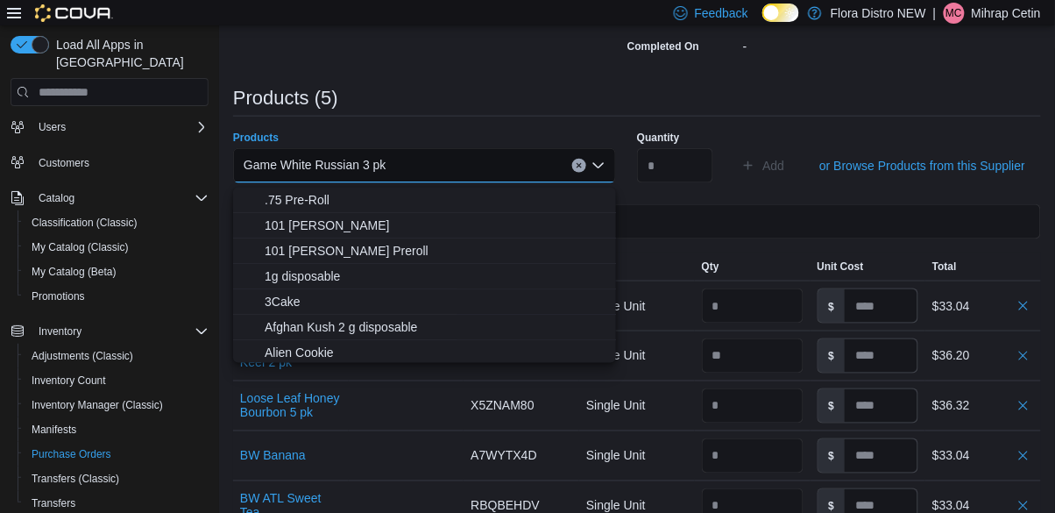
click at [526, 173] on div "Game White Russian 3 pk Combo box. Selected. Game White Russian 3 pk. Press Bac…" at bounding box center [424, 165] width 383 height 35
click at [582, 179] on div "Game White Russian 3 pk Combo box. Selected. Game White Russian 3 pk. Press Bac…" at bounding box center [424, 165] width 383 height 35
click at [570, 173] on div "Game White Russian 3 pk Combo box. Selected. Game White Russian 3 pk. Press Bac…" at bounding box center [424, 165] width 383 height 35
click at [582, 182] on div "Game White Russian 3 pk Combo box. Selected. Game White Russian 3 pk. Press Bac…" at bounding box center [424, 165] width 383 height 35
click at [587, 171] on div "Game White Russian 3 pk Combo box. Selected. Game White Russian 3 pk. Press Bac…" at bounding box center [424, 165] width 383 height 35
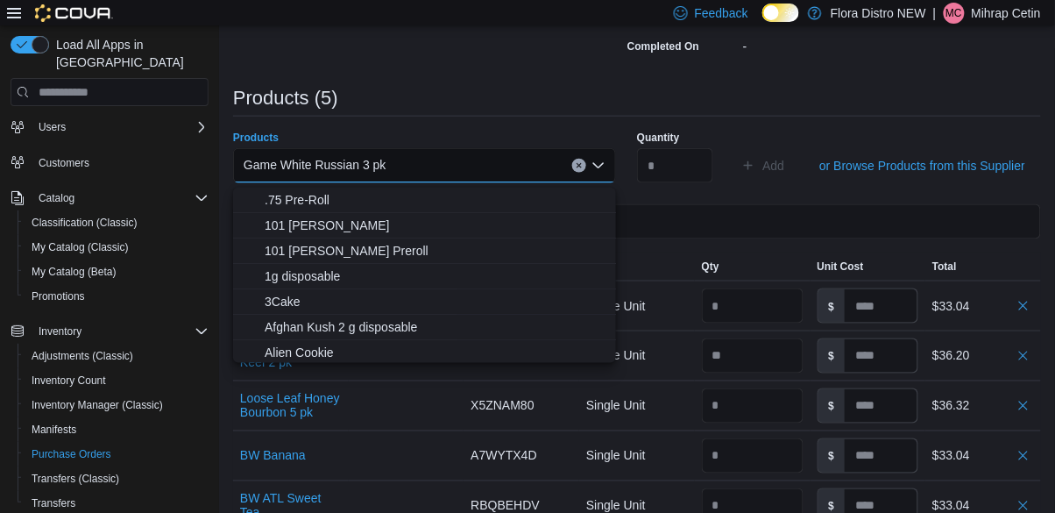
click at [572, 166] on div "Game White Russian 3 pk Combo box. Selected. Game White Russian 3 pk. Press Bac…" at bounding box center [424, 165] width 383 height 35
click at [573, 183] on div "Game White Russian 3 pk Combo box. Selected. Game White Russian 3 pk. Press Bac…" at bounding box center [424, 165] width 383 height 35
click at [582, 183] on div "Game White Russian 3 pk Combo box. Selected. Game White Russian 3 pk. Press Bac…" at bounding box center [424, 165] width 383 height 35
click at [569, 173] on div "Game White Russian 3 pk Combo box. Selected. Game White Russian 3 pk. Press Bac…" at bounding box center [424, 165] width 383 height 35
click at [580, 168] on icon "Clear input" at bounding box center [579, 166] width 4 height 4
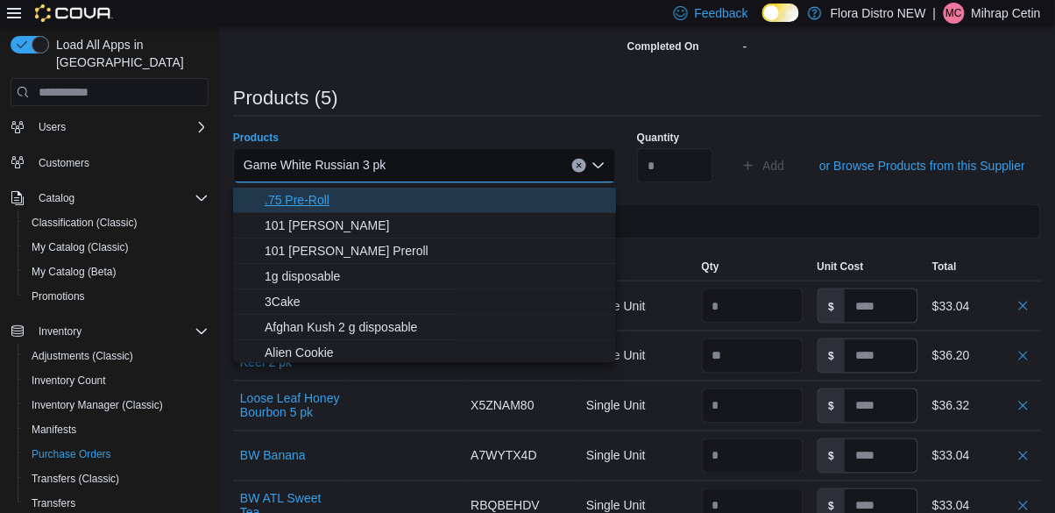
click at [591, 188] on button ".75 Pre-Roll" at bounding box center [424, 200] width 383 height 25
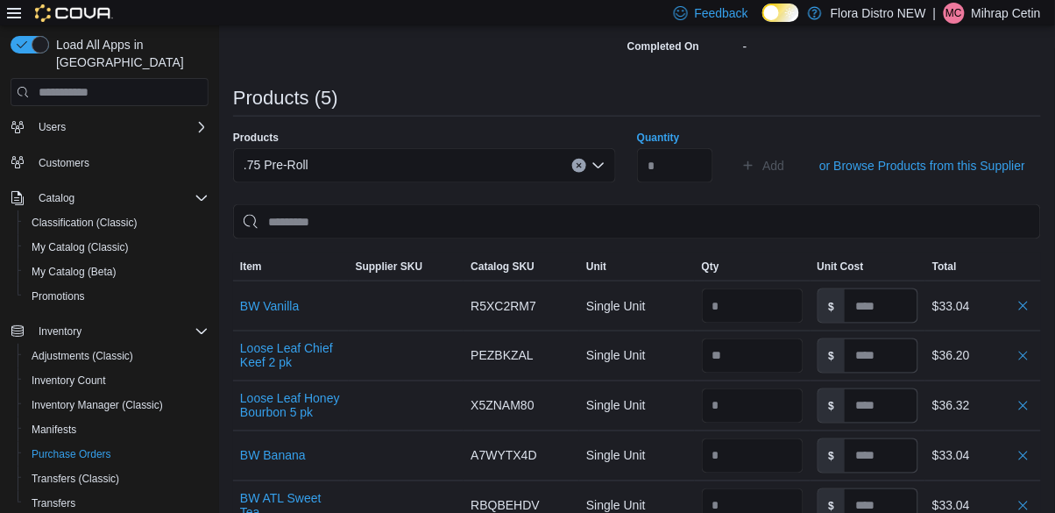
click at [578, 167] on icon "Clear input" at bounding box center [579, 165] width 7 height 7
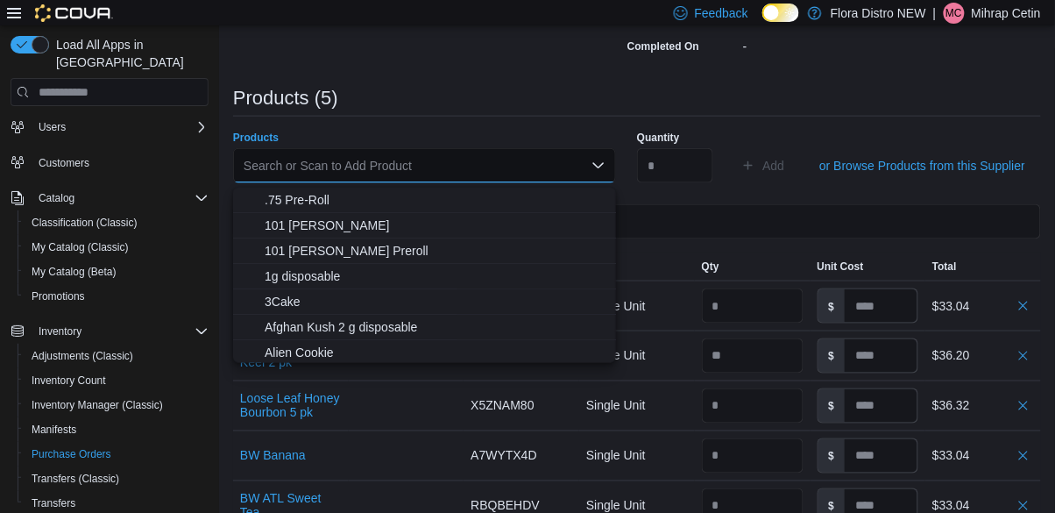
click at [544, 178] on div "Search or Scan to Add Product Combo box. Selected. Combo box input. Search or S…" at bounding box center [424, 165] width 383 height 35
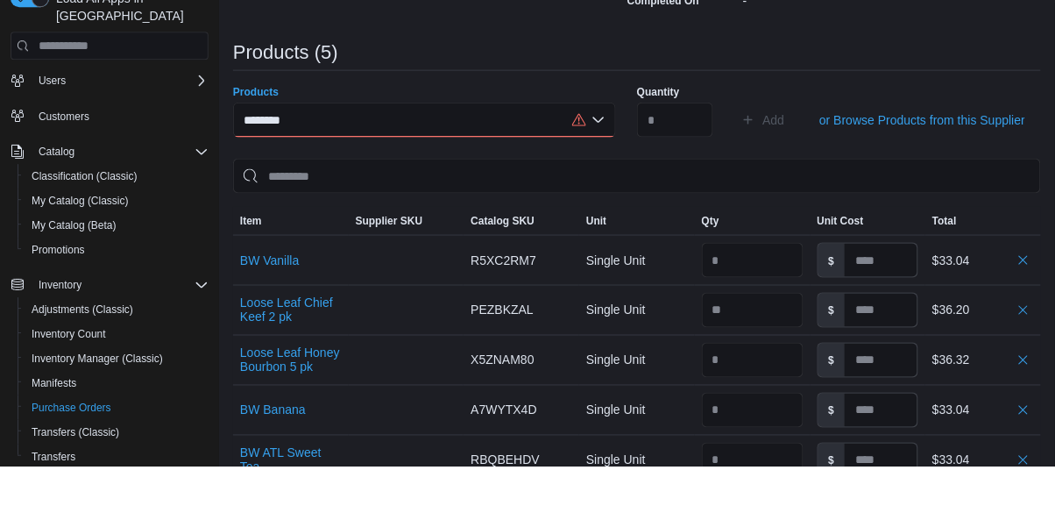
click at [461, 173] on div "******* Combo box. Selected. [PERSON_NAME] . Selected. Combo box input. Search …" at bounding box center [424, 165] width 383 height 35
type input "****"
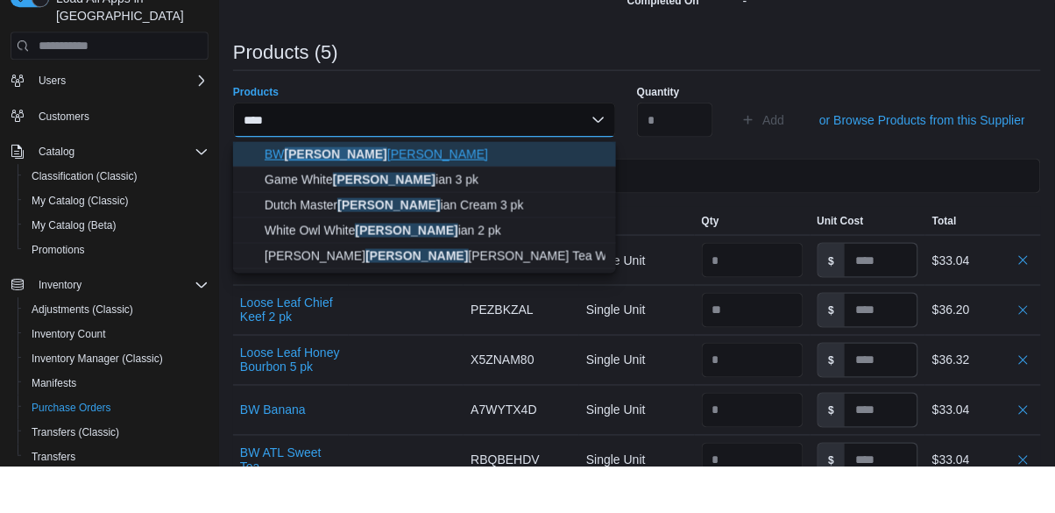
click at [366, 193] on span "[PERSON_NAME] [PERSON_NAME] Cream" at bounding box center [435, 200] width 341 height 18
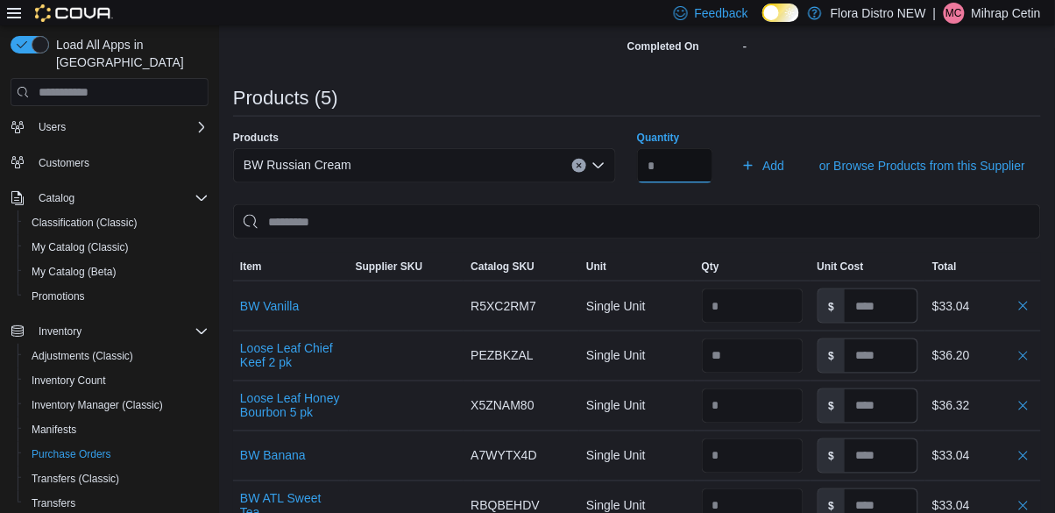
type input "*"
click at [734, 148] on button "Add" at bounding box center [762, 165] width 57 height 35
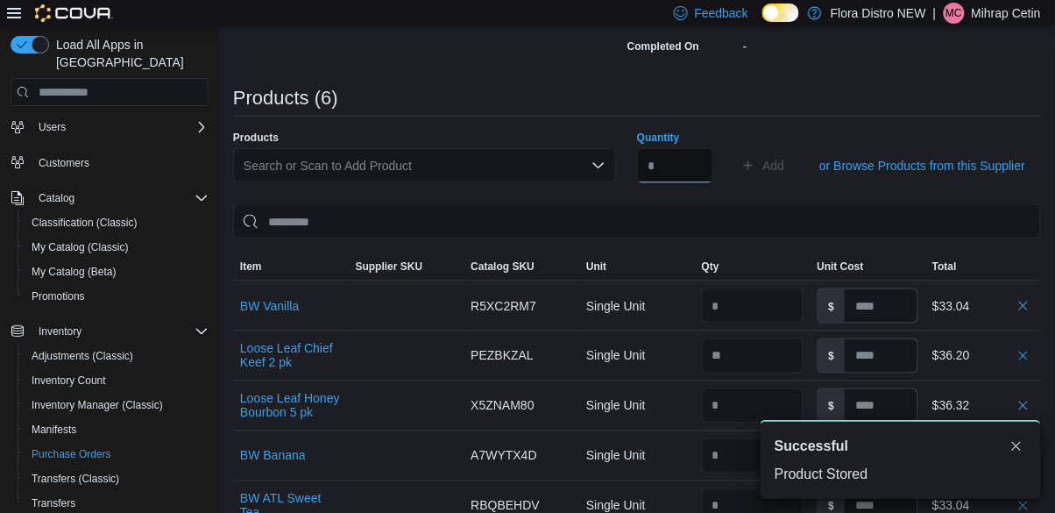
scroll to position [0, 0]
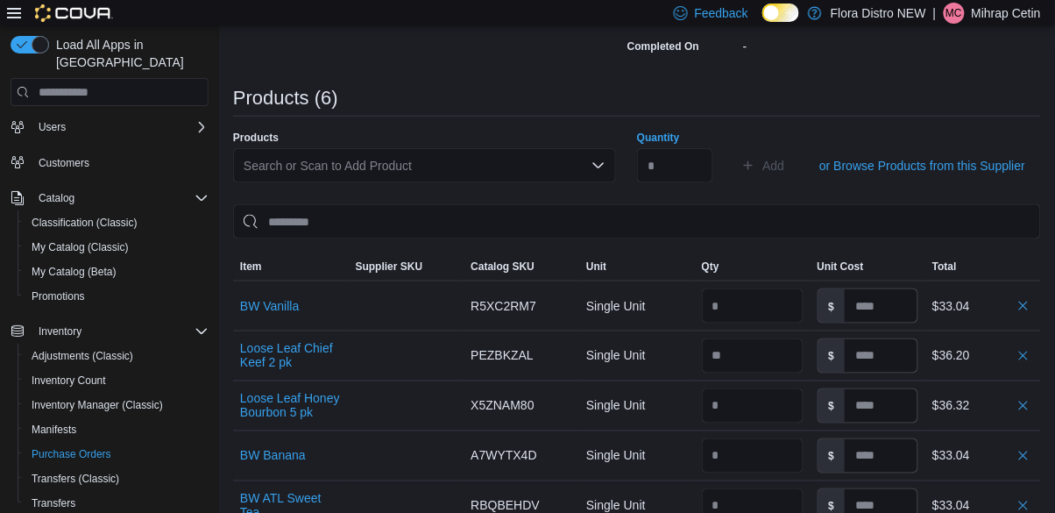
click at [894, 87] on div "Purchase Order: PODWZK-386 Feedback Purchase Order Details Edit Status Pending …" at bounding box center [637, 280] width 808 height 1073
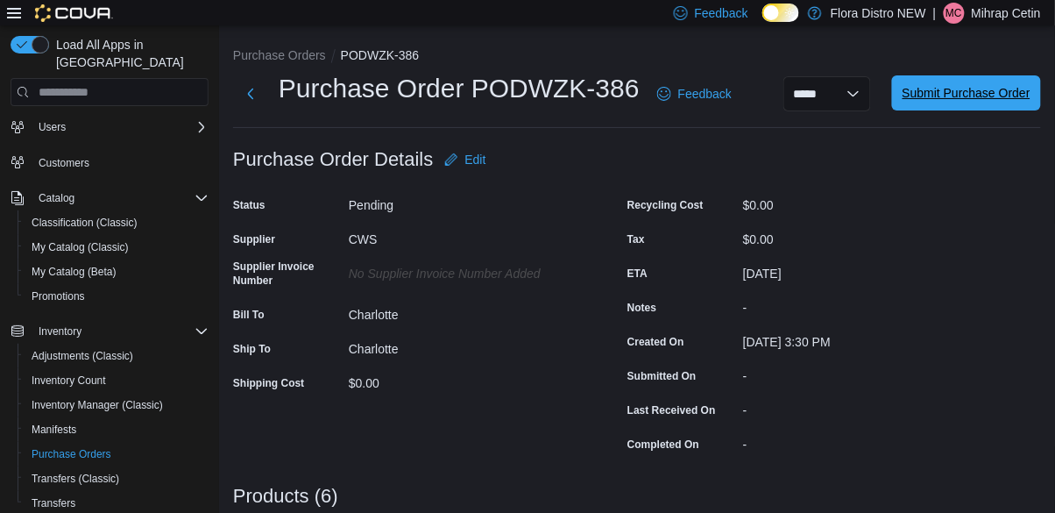
click at [990, 102] on span "Submit Purchase Order" at bounding box center [966, 93] width 128 height 18
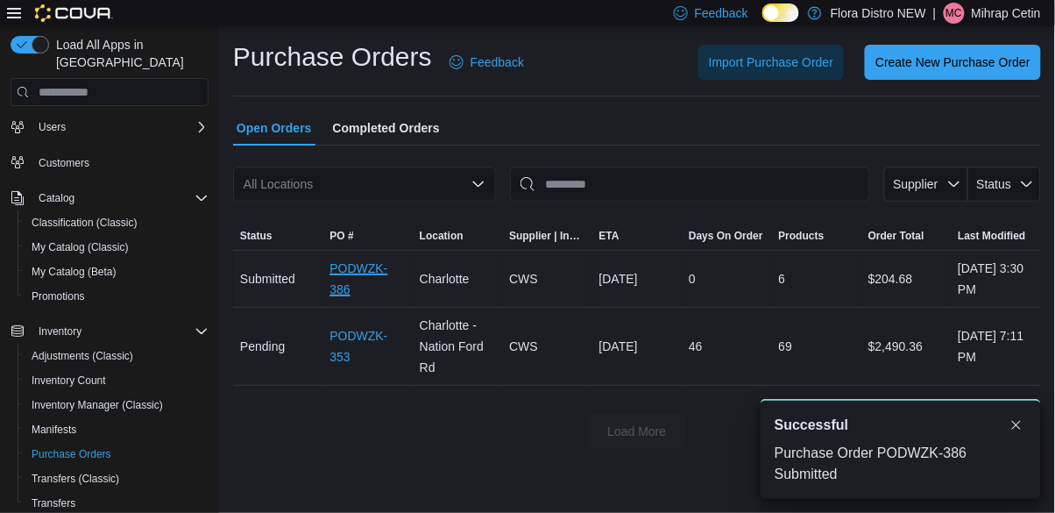
click at [366, 289] on link "PODWZK-386" at bounding box center [366, 279] width 75 height 42
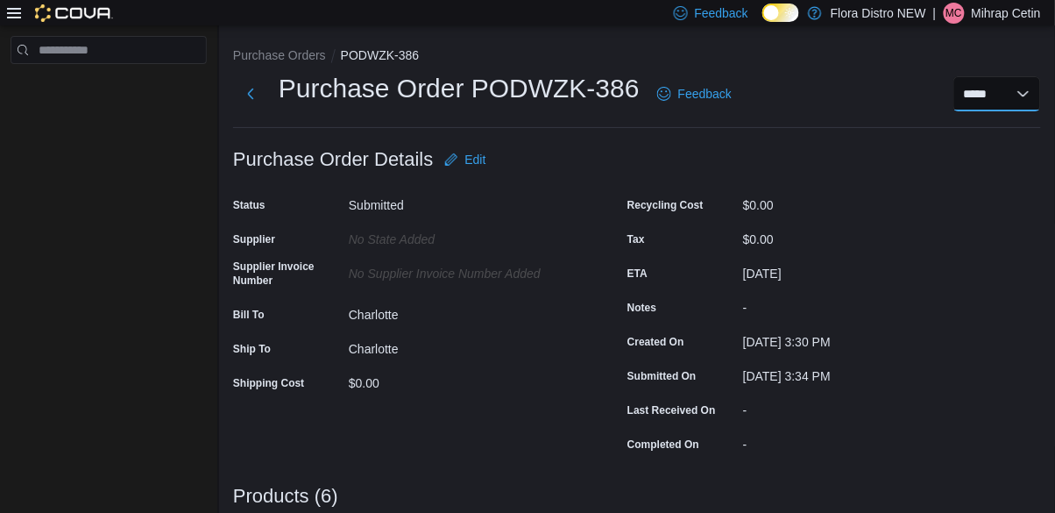
click at [993, 111] on select "***** ***** ******" at bounding box center [997, 93] width 88 height 35
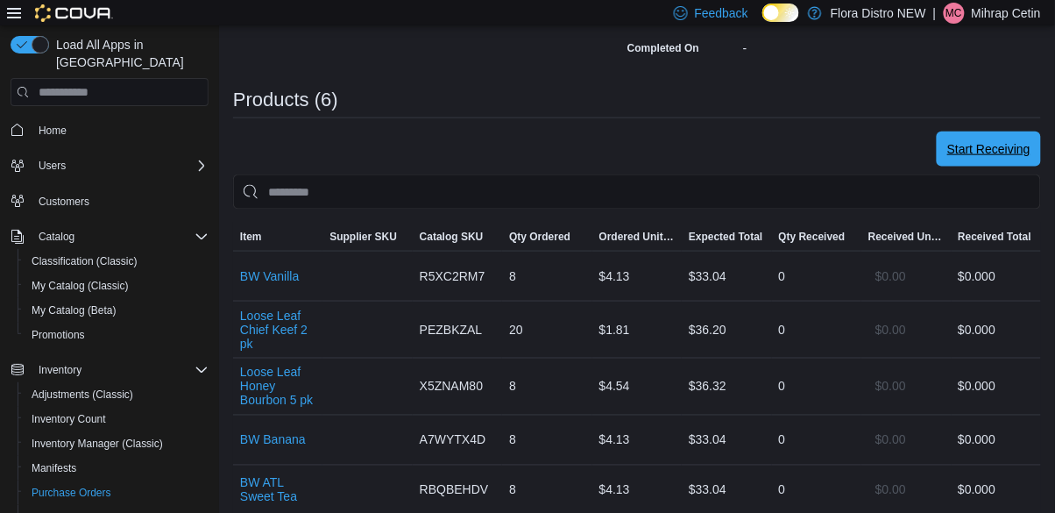
click at [981, 156] on span "Start Receiving" at bounding box center [988, 149] width 83 height 18
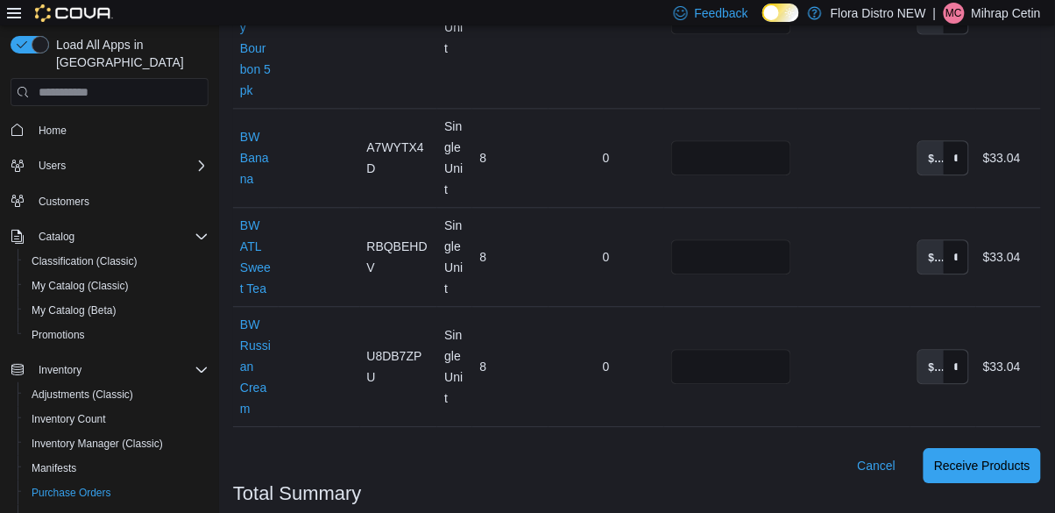
scroll to position [870, 0]
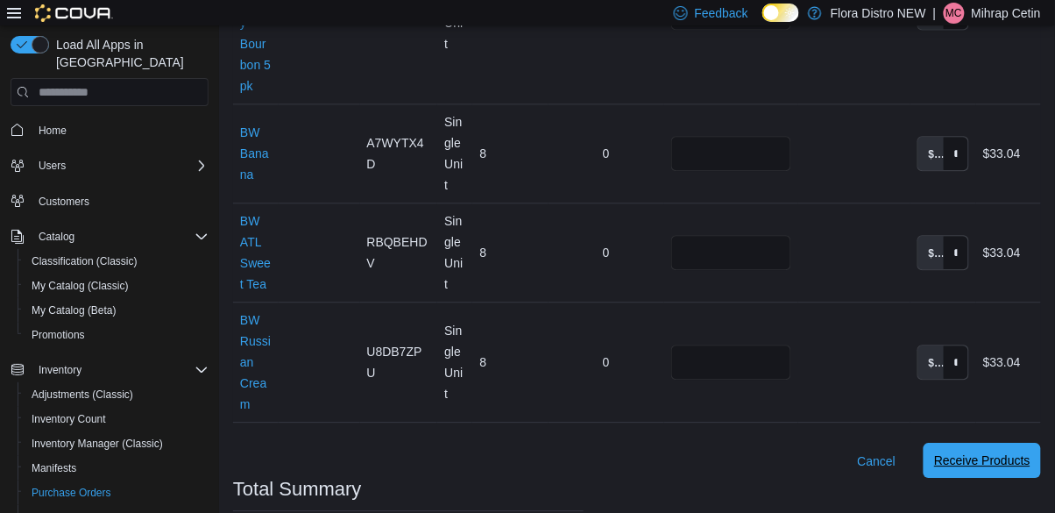
click at [989, 451] on span "Receive Products" at bounding box center [982, 460] width 96 height 18
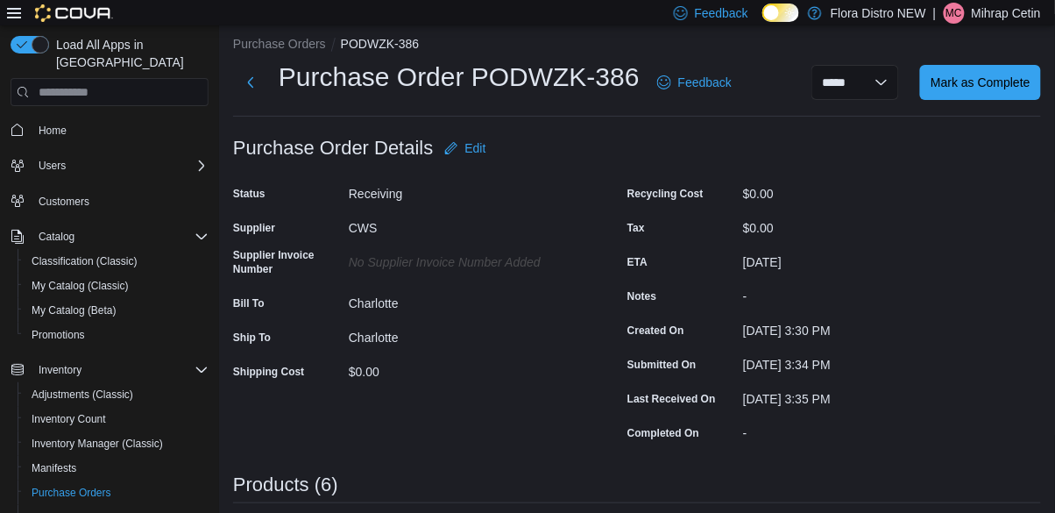
scroll to position [4, 0]
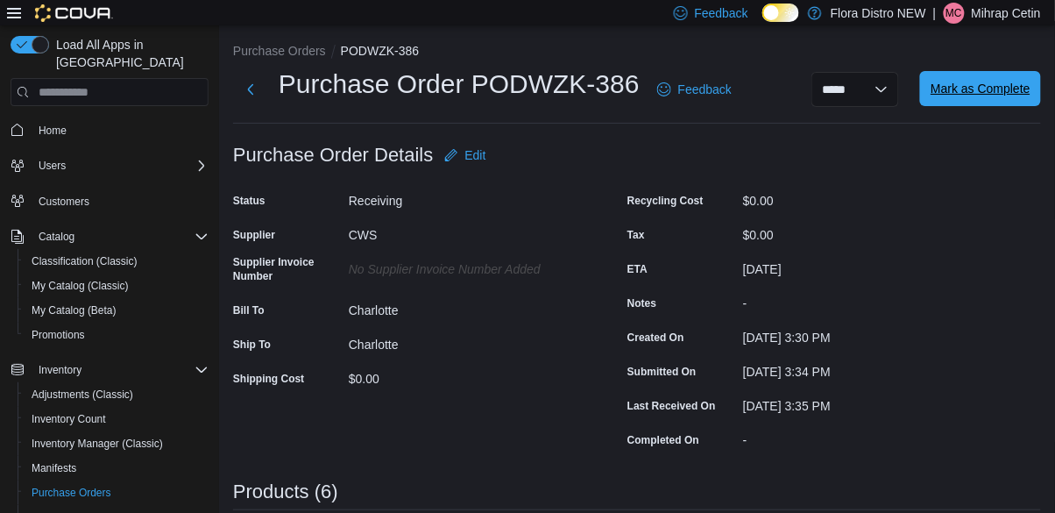
click at [1001, 97] on span "Mark as Complete" at bounding box center [981, 89] width 100 height 18
